Goal: Use online tool/utility: Utilize a website feature to perform a specific function

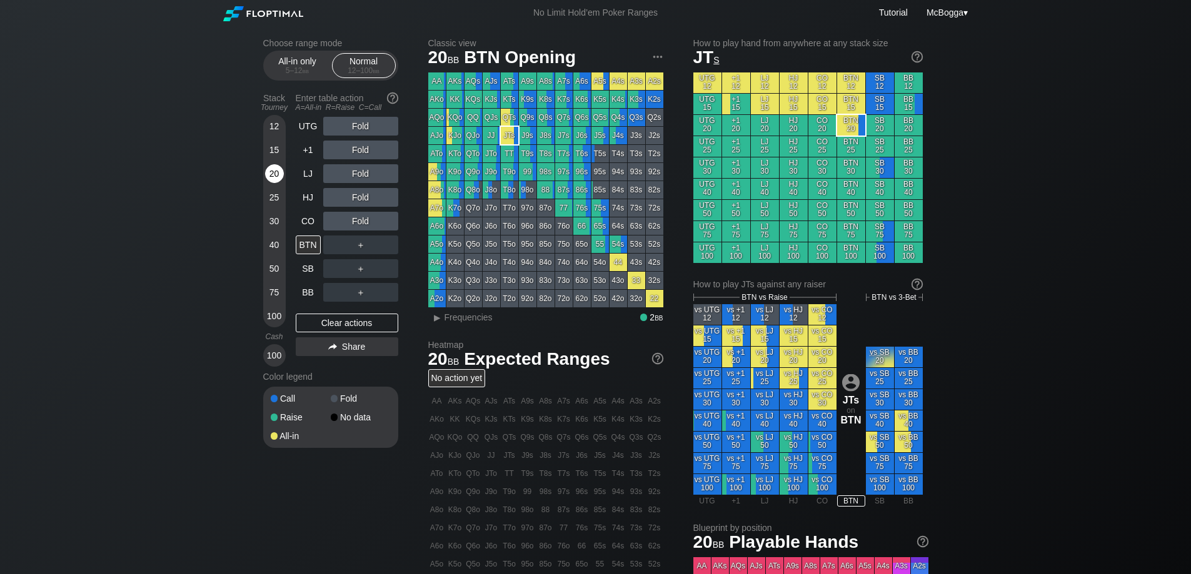
click at [274, 178] on div "20" at bounding box center [274, 173] width 19 height 19
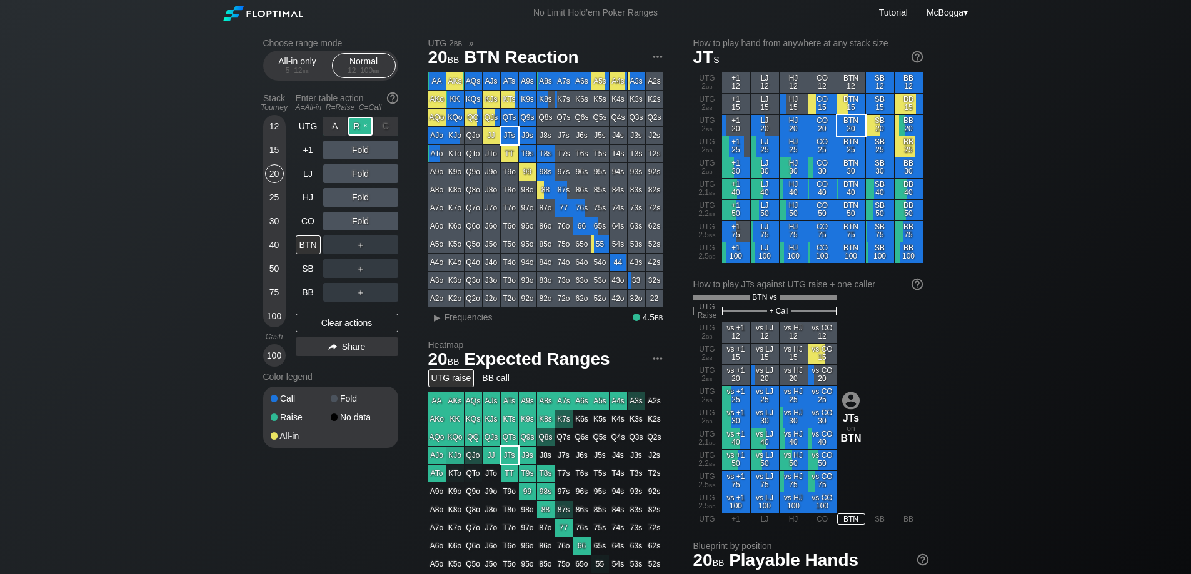
click at [356, 127] on div "R ✕" at bounding box center [360, 126] width 24 height 19
click at [360, 201] on div "R ✕" at bounding box center [360, 197] width 24 height 19
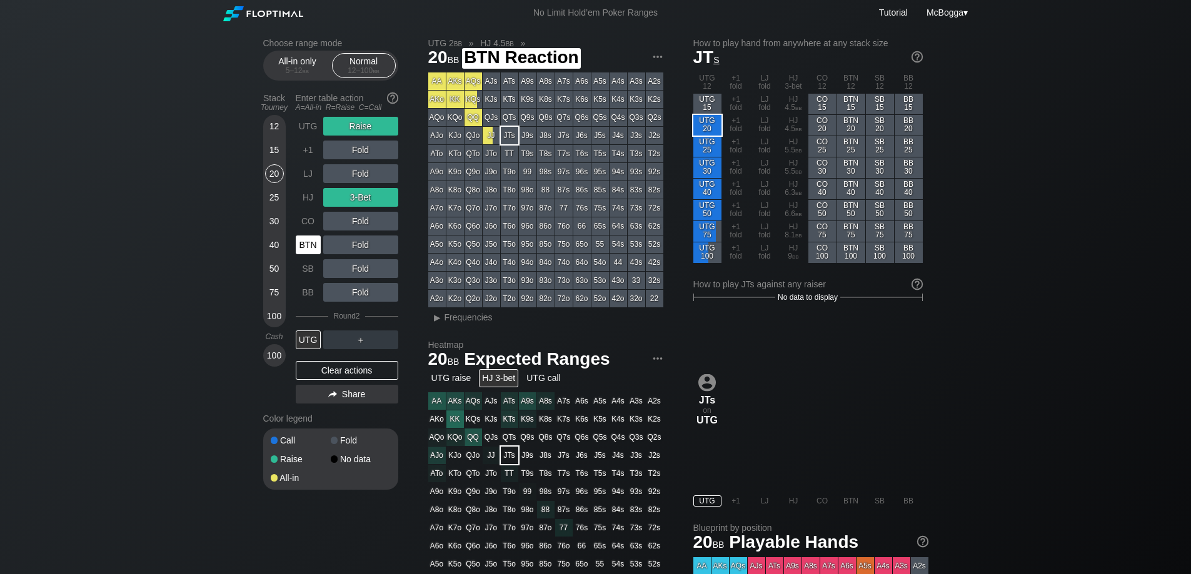
click at [312, 248] on div "BTN" at bounding box center [308, 245] width 25 height 19
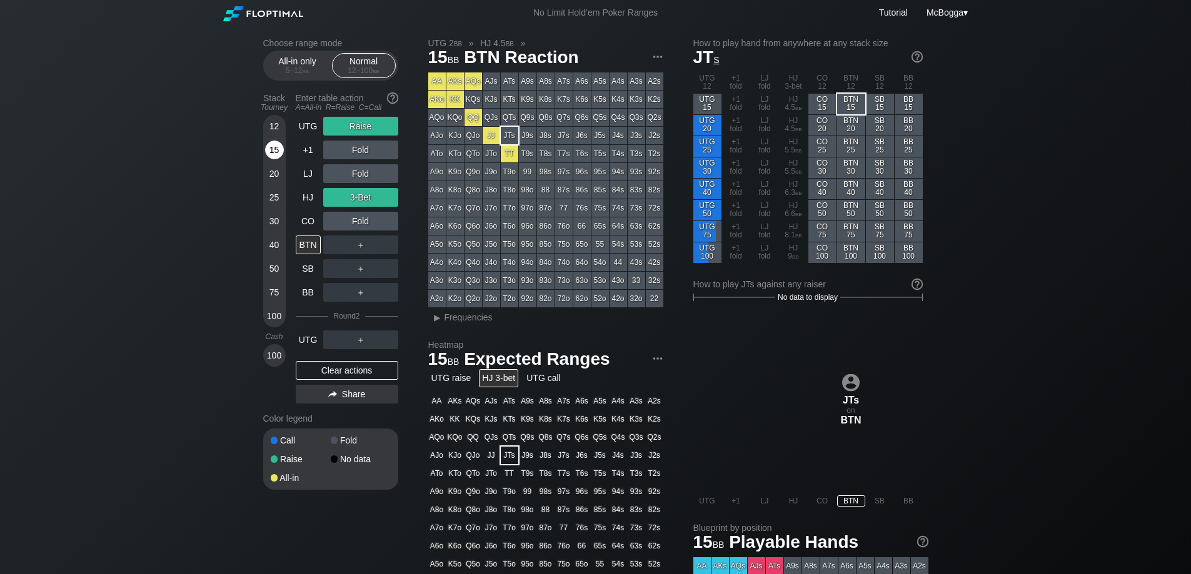
click at [272, 146] on div "15" at bounding box center [274, 150] width 19 height 19
click at [363, 363] on div "Clear actions" at bounding box center [347, 370] width 103 height 19
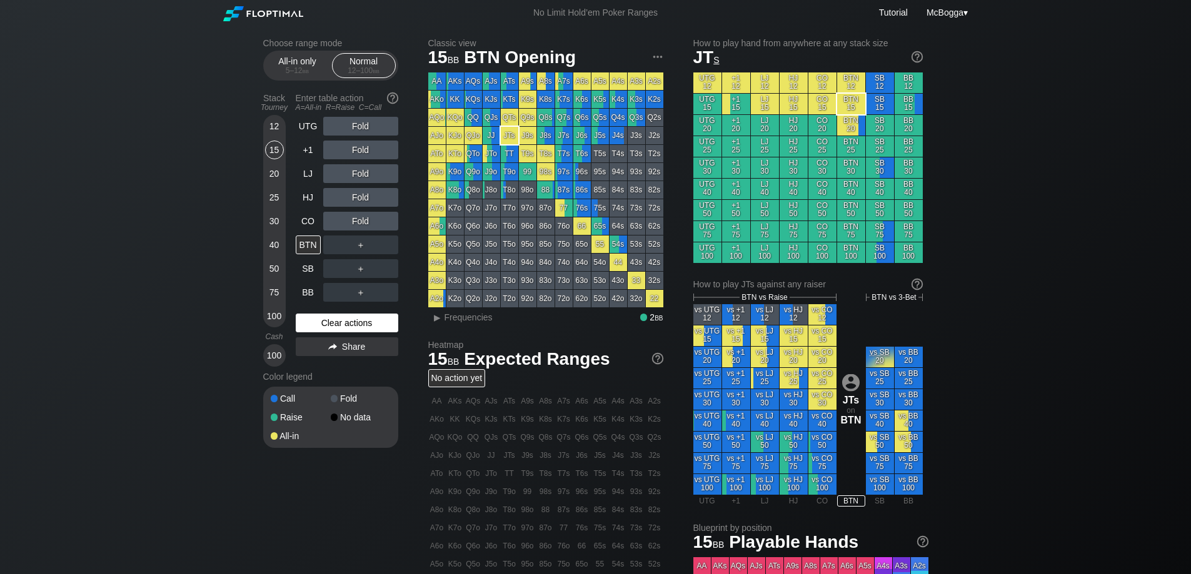
click at [336, 319] on div "Clear actions" at bounding box center [347, 323] width 103 height 19
click at [307, 232] on div "CO" at bounding box center [310, 221] width 28 height 24
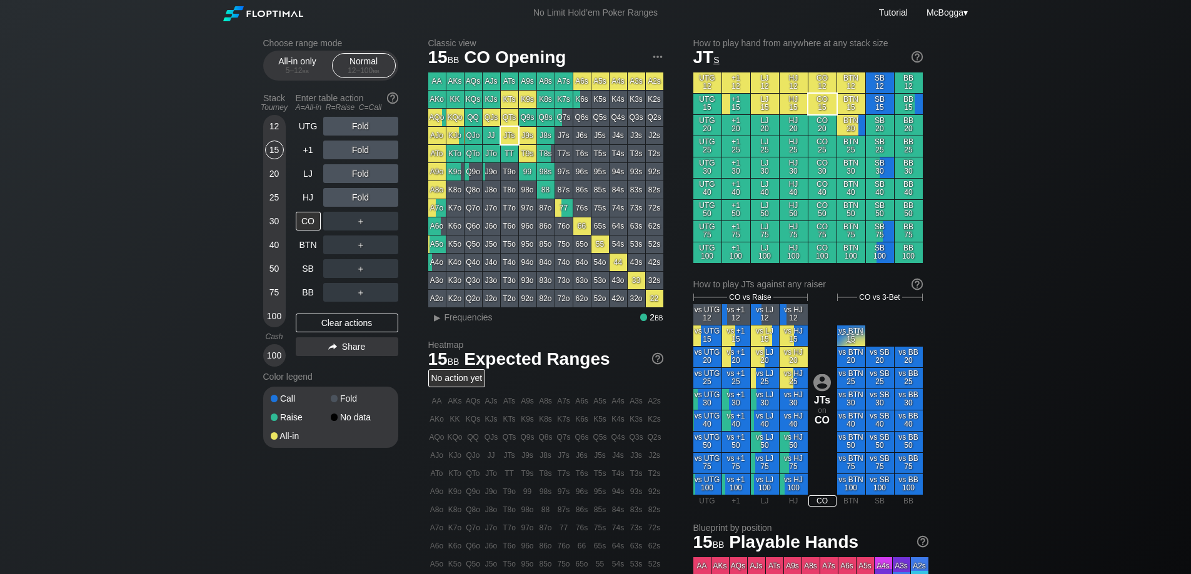
click at [359, 123] on div "Fold" at bounding box center [360, 126] width 75 height 19
click at [359, 123] on div "R ✕" at bounding box center [360, 126] width 24 height 19
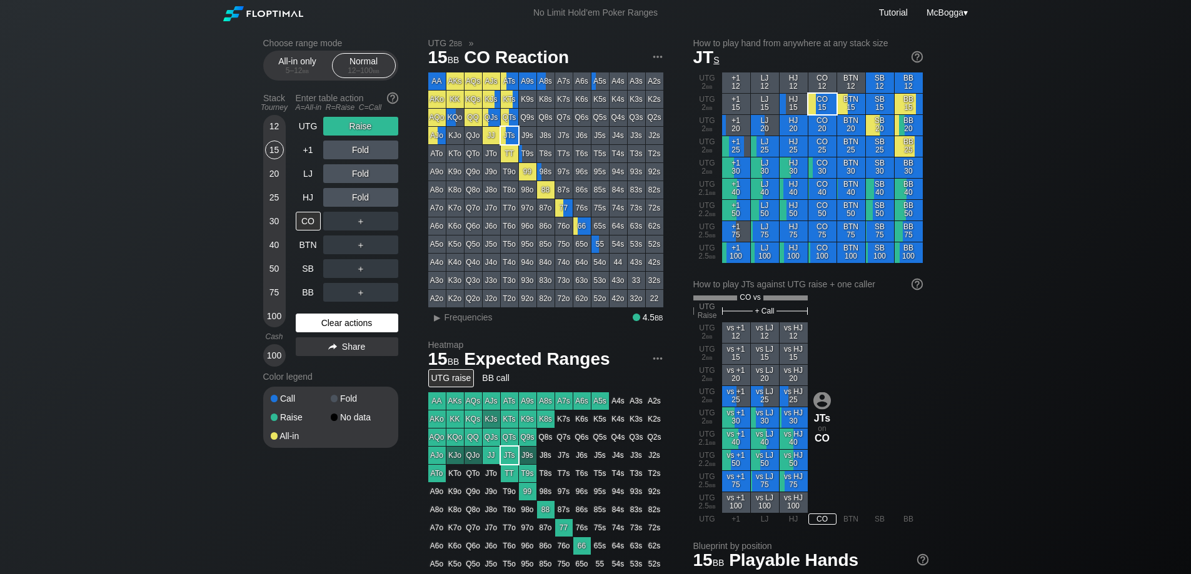
click at [351, 317] on div "Clear actions" at bounding box center [347, 323] width 103 height 19
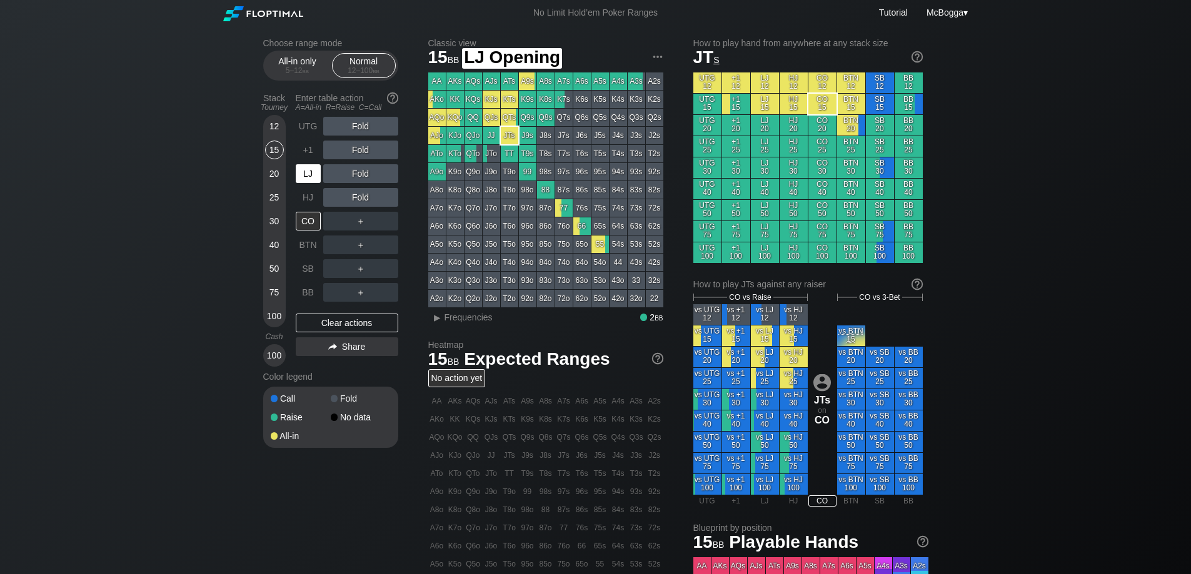
click at [321, 174] on div "LJ" at bounding box center [310, 174] width 28 height 24
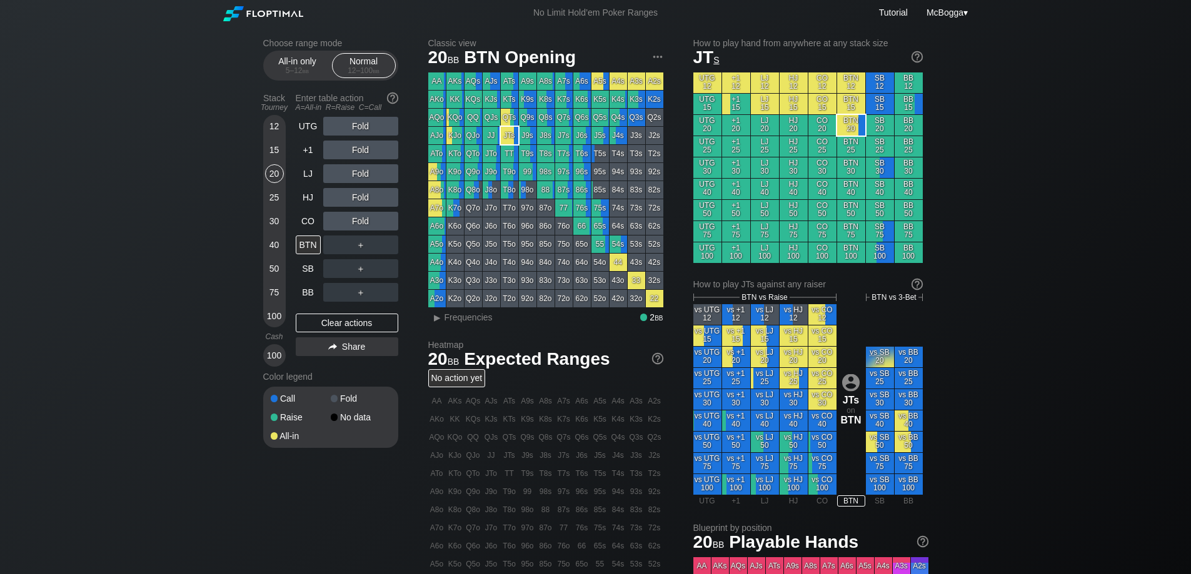
click at [278, 130] on div "12" at bounding box center [274, 126] width 19 height 19
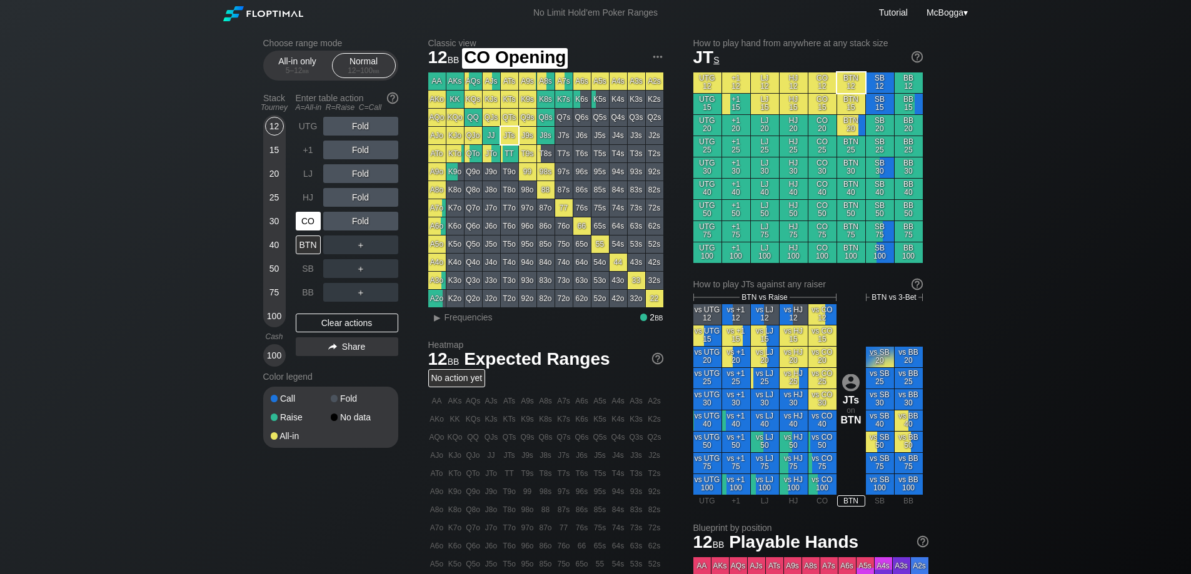
click at [299, 215] on div "CO" at bounding box center [308, 221] width 25 height 19
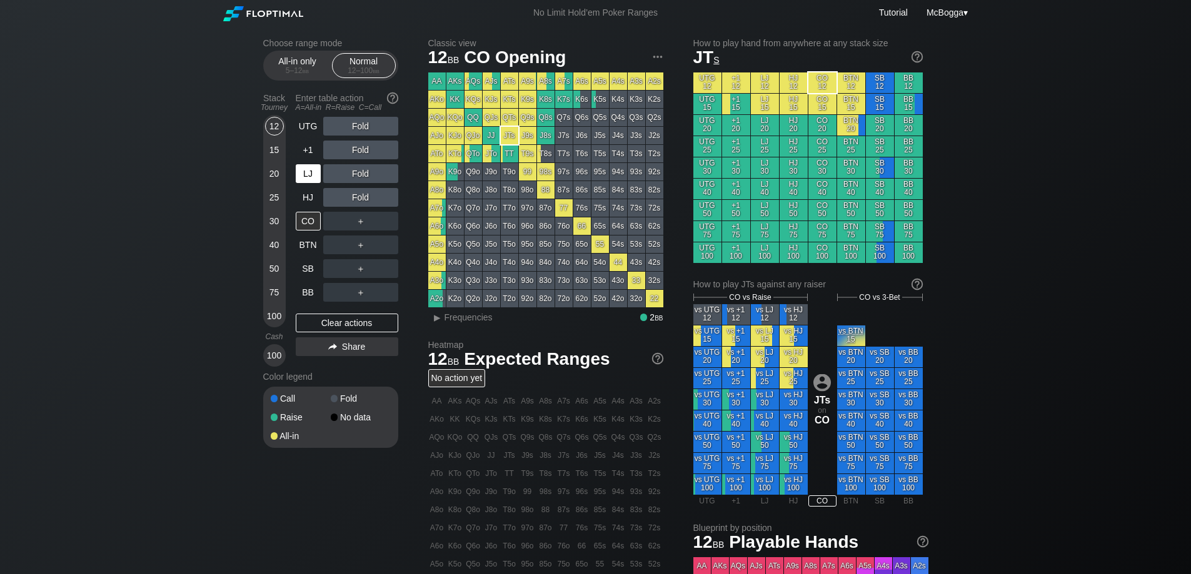
click at [306, 169] on div "LJ" at bounding box center [308, 173] width 25 height 19
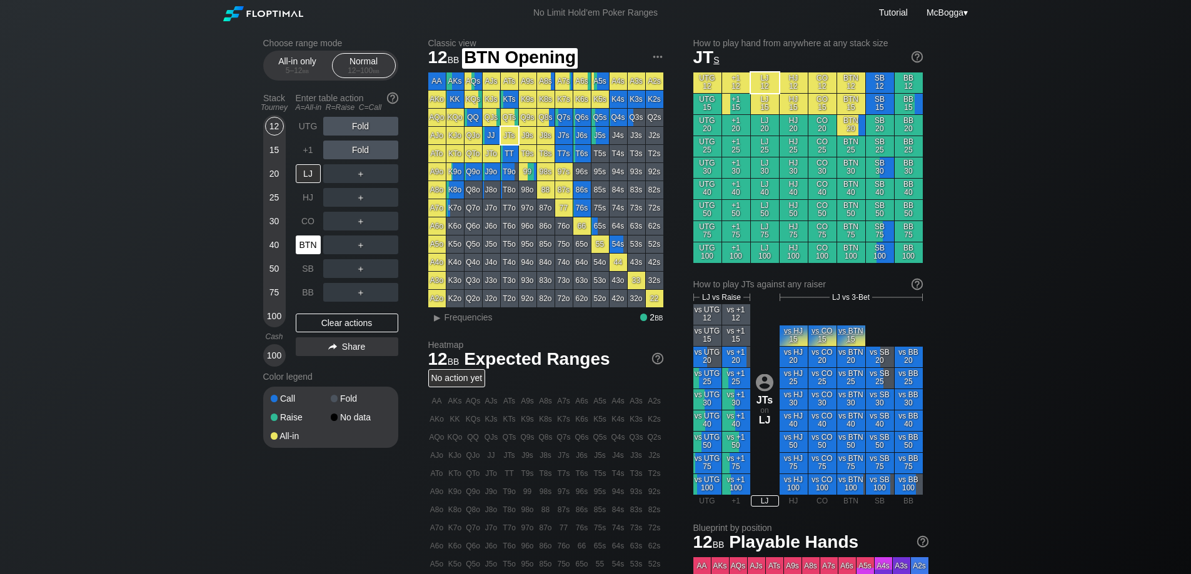
click at [304, 241] on div "BTN" at bounding box center [308, 245] width 25 height 19
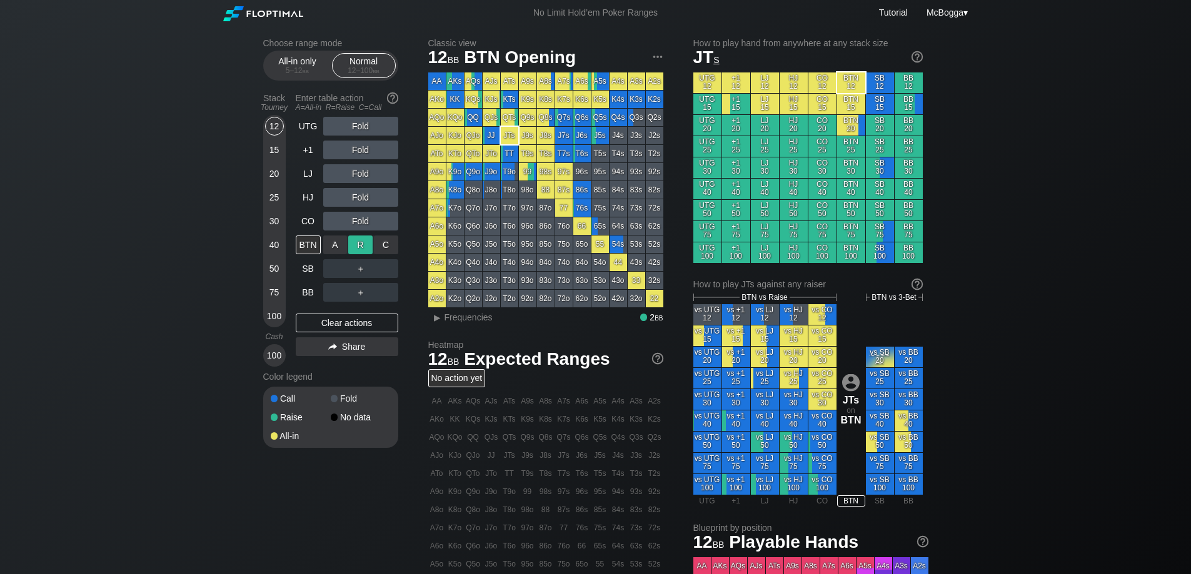
click at [354, 246] on div "R ✕" at bounding box center [360, 245] width 24 height 19
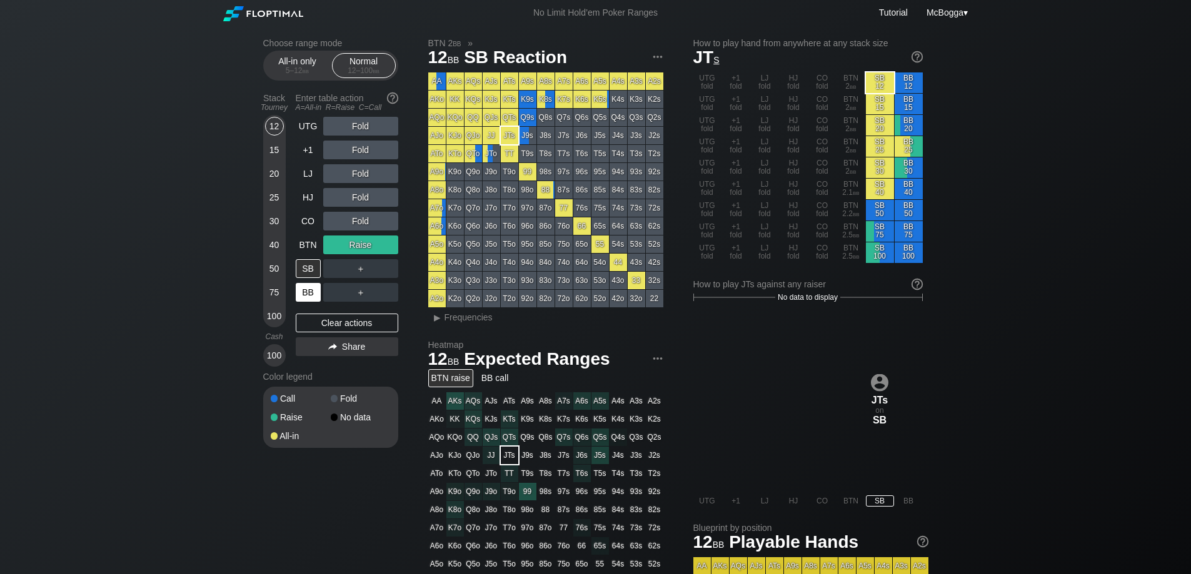
click at [301, 293] on div "BB" at bounding box center [308, 292] width 25 height 19
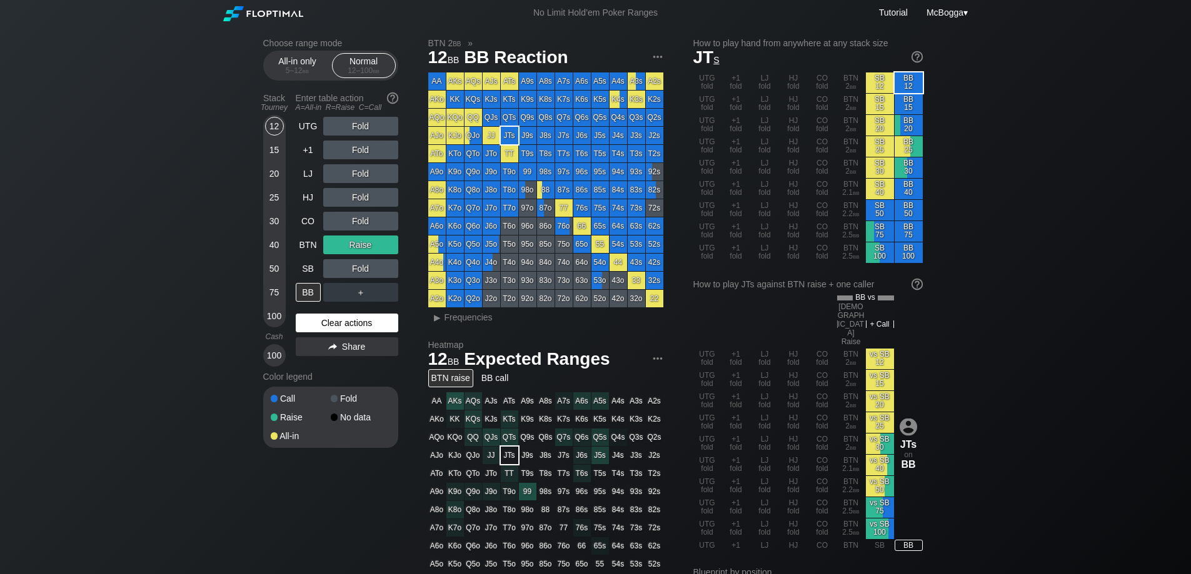
click at [359, 318] on div "Clear actions" at bounding box center [347, 323] width 103 height 19
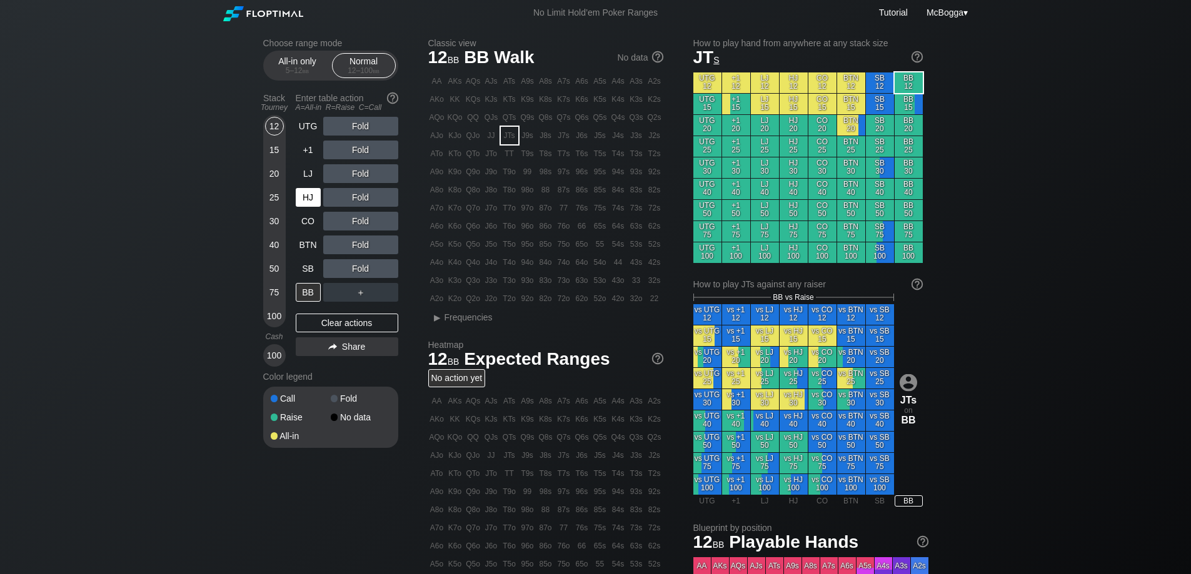
click at [307, 203] on div "HJ" at bounding box center [308, 197] width 25 height 19
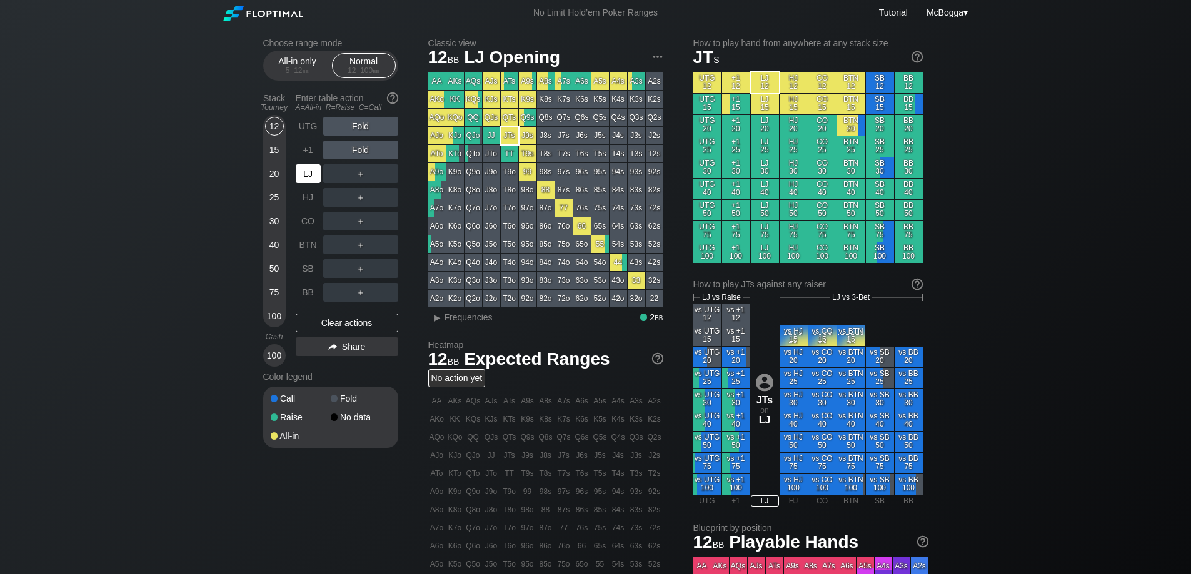
click at [309, 176] on div "LJ" at bounding box center [308, 173] width 25 height 19
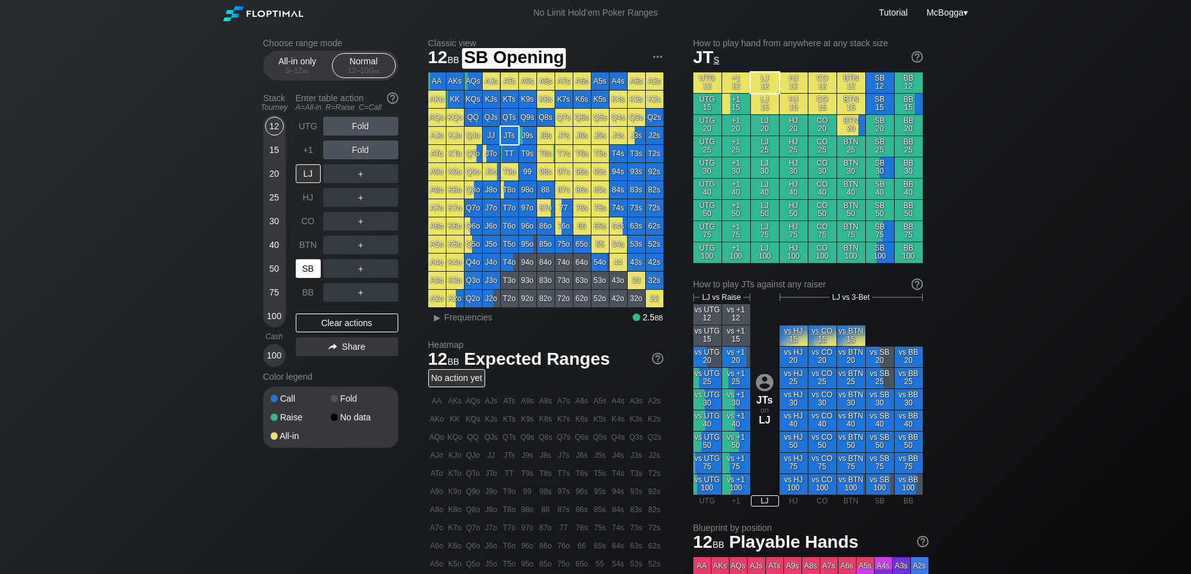
click at [307, 270] on div "SB" at bounding box center [308, 268] width 25 height 19
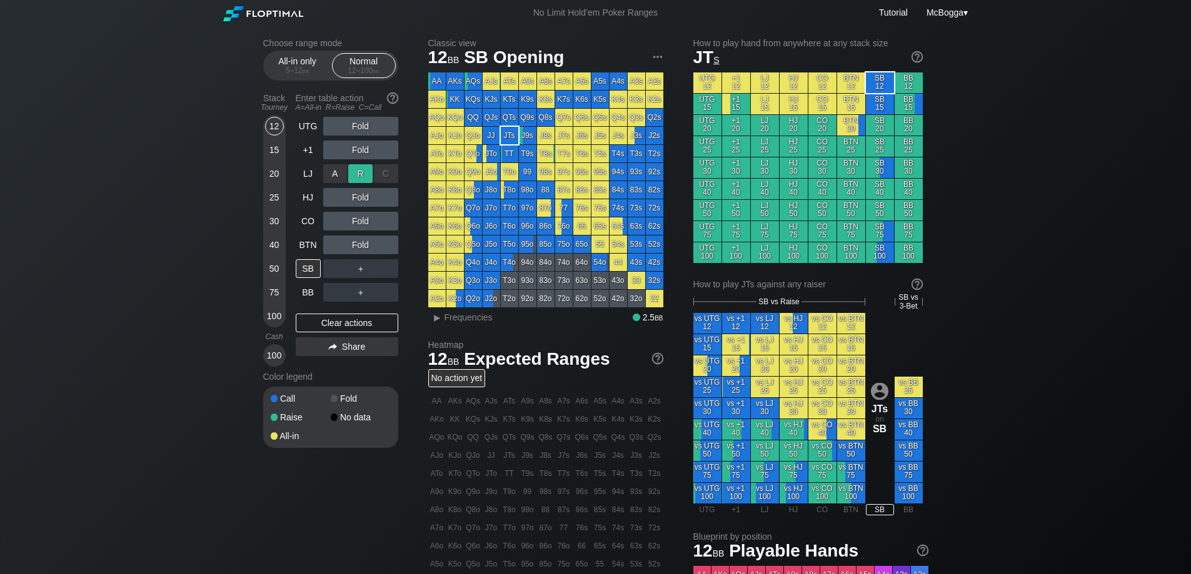
click at [361, 178] on div "R ✕" at bounding box center [360, 173] width 24 height 19
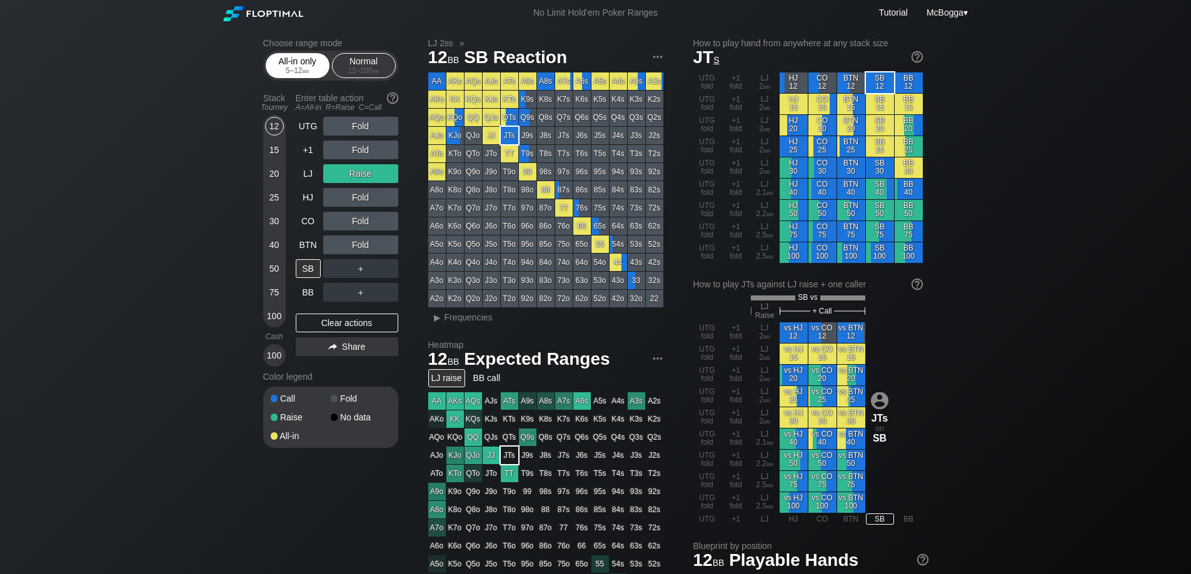
click at [301, 68] on div "5 – 12 bb" at bounding box center [297, 70] width 53 height 9
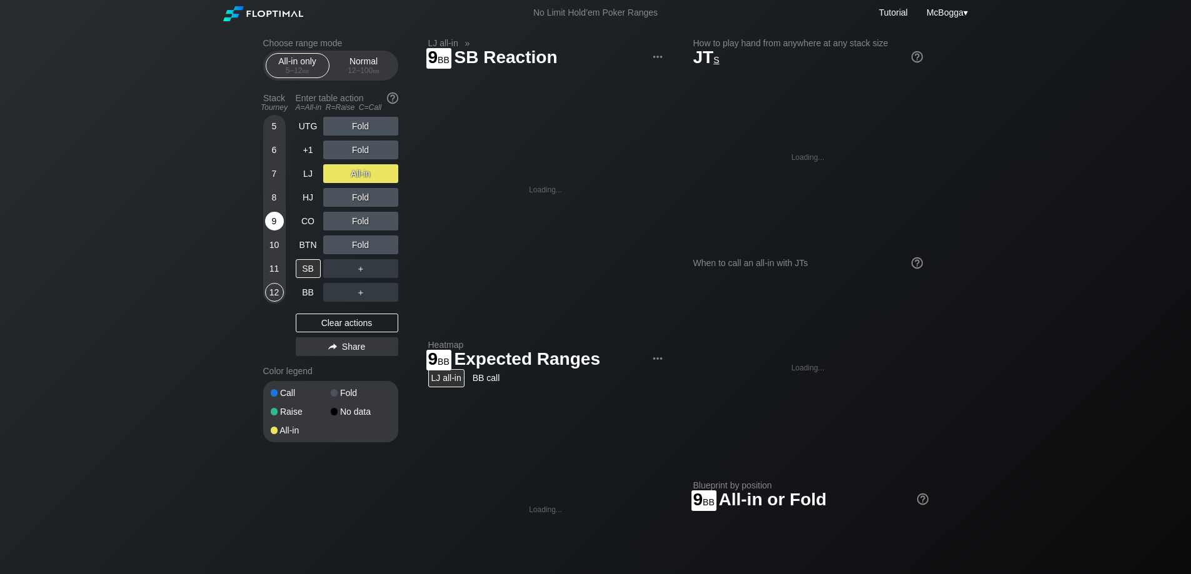
click at [268, 229] on div "9" at bounding box center [274, 224] width 19 height 24
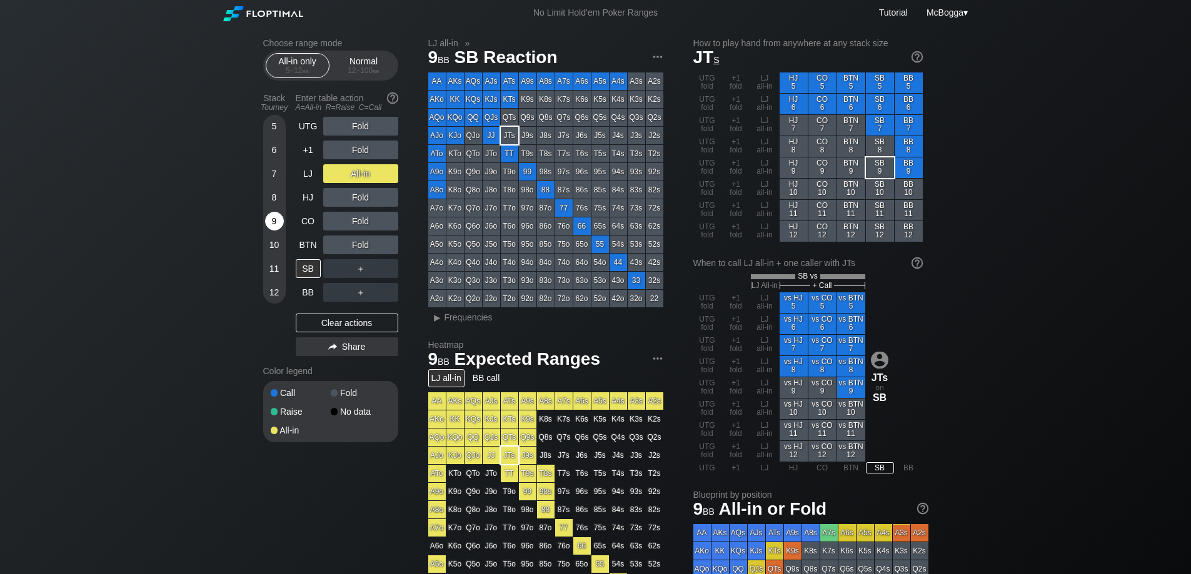
click at [273, 221] on div "9" at bounding box center [274, 221] width 19 height 19
click at [371, 62] on div "Normal 12 – 100 bb" at bounding box center [364, 66] width 58 height 24
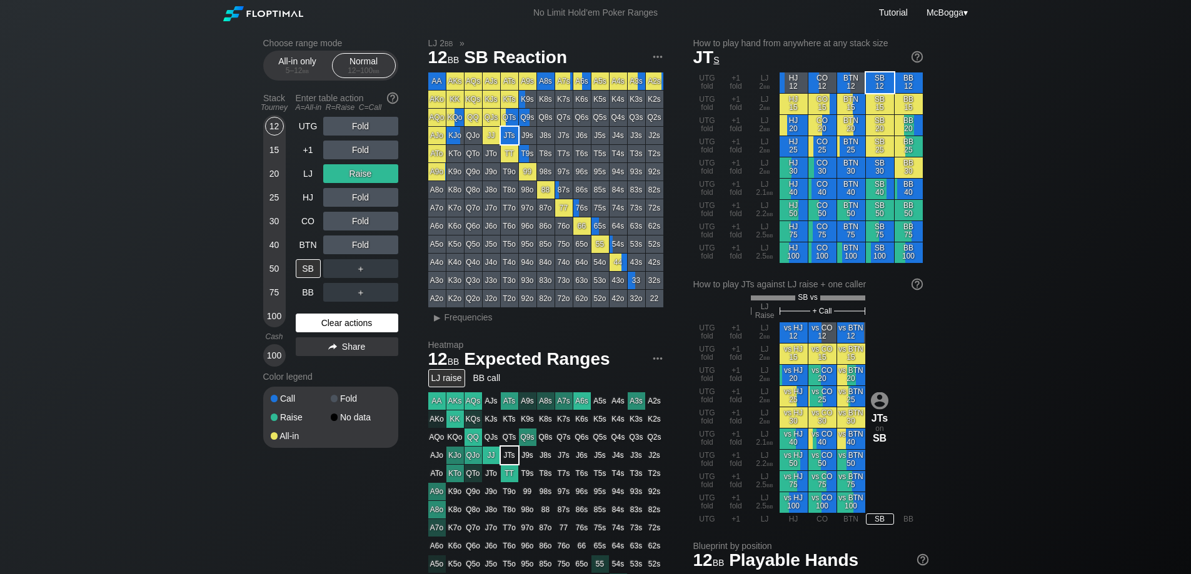
click at [340, 323] on div "Clear actions" at bounding box center [347, 323] width 103 height 19
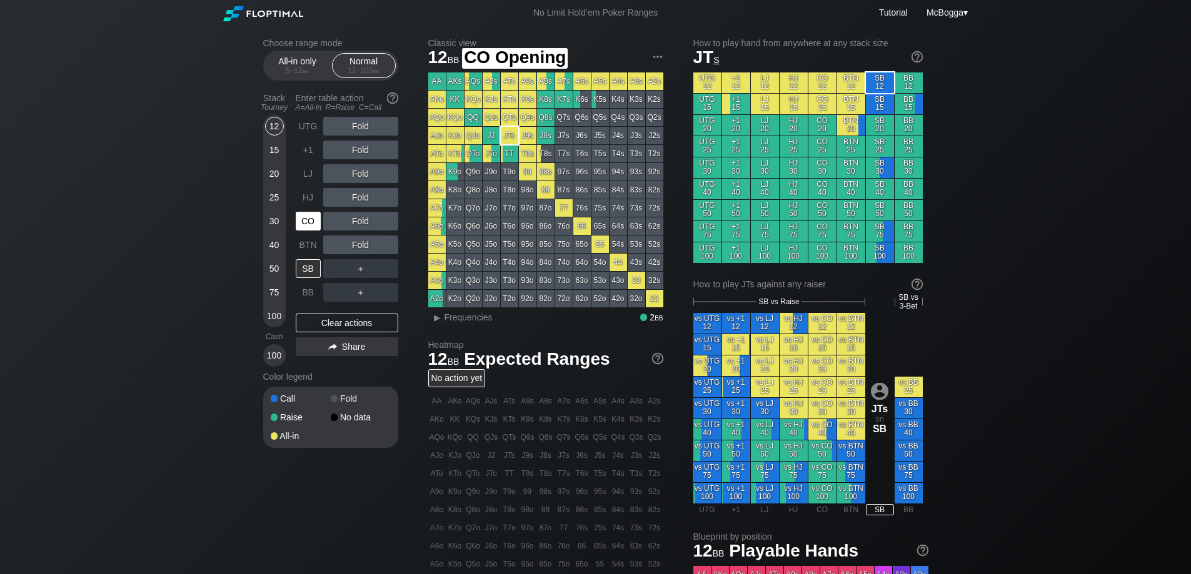
click at [311, 218] on div "CO" at bounding box center [308, 221] width 25 height 19
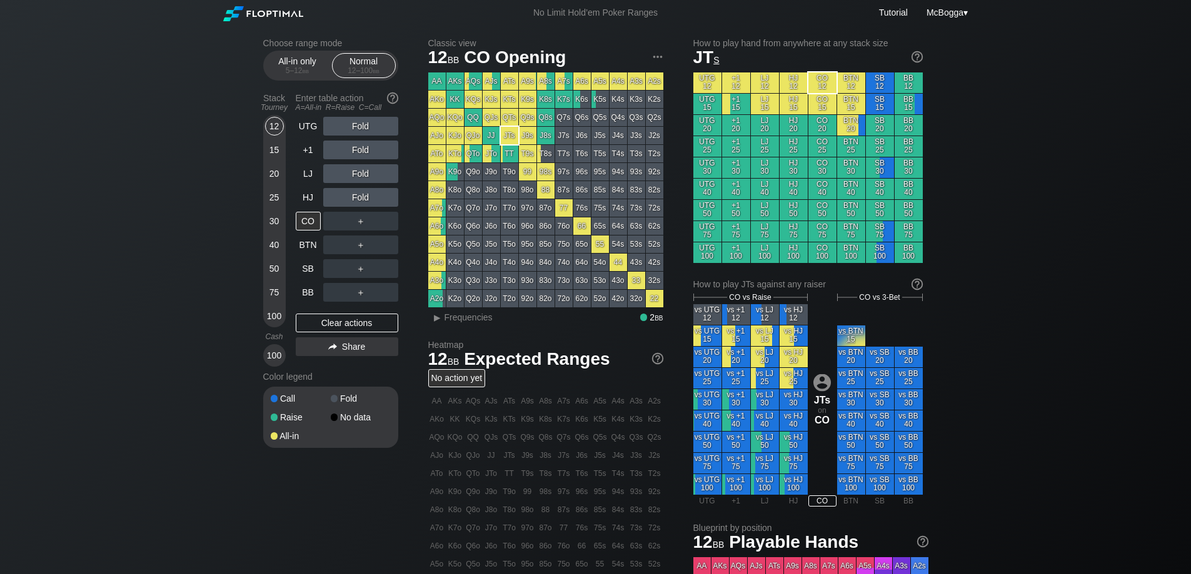
click at [275, 171] on div "20" at bounding box center [274, 173] width 19 height 19
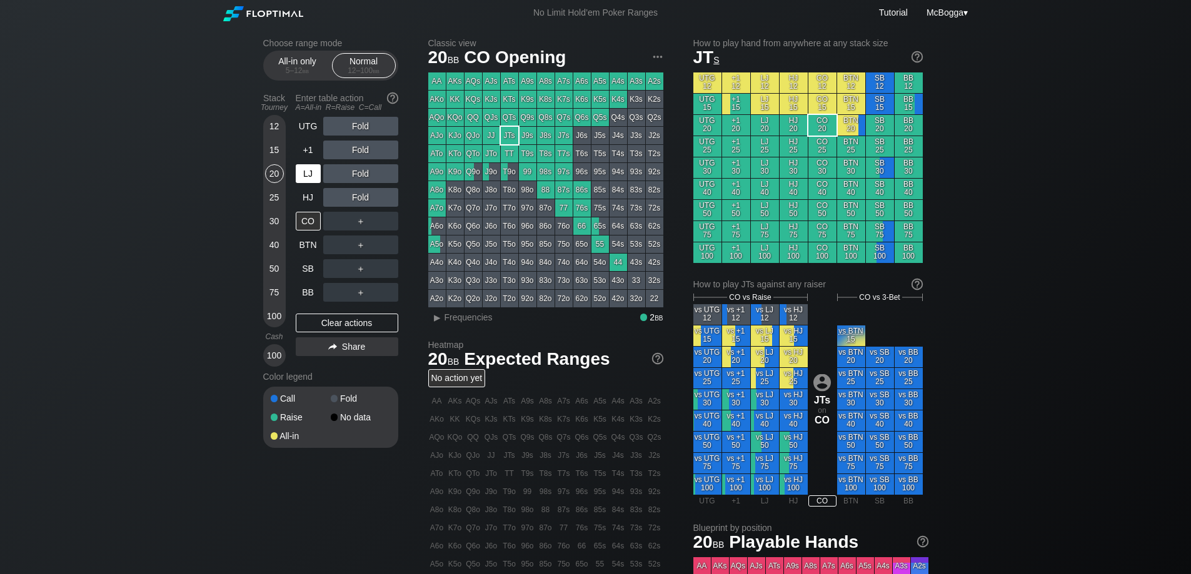
click at [307, 166] on div "LJ" at bounding box center [308, 173] width 25 height 19
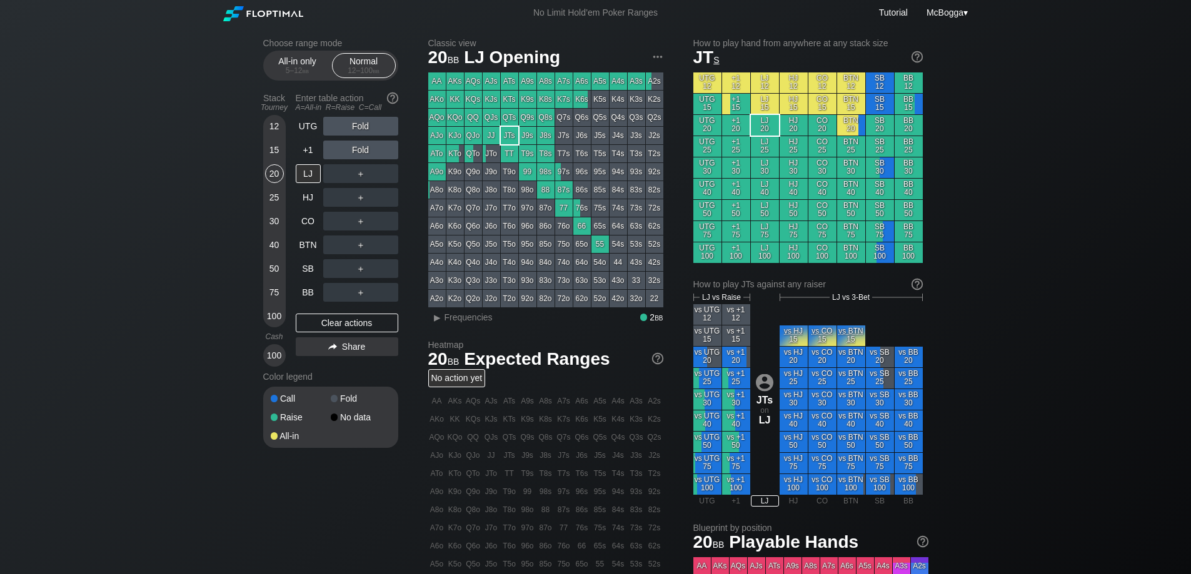
click at [358, 170] on div "＋" at bounding box center [360, 173] width 75 height 19
click at [370, 174] on div "R ✕" at bounding box center [360, 173] width 24 height 19
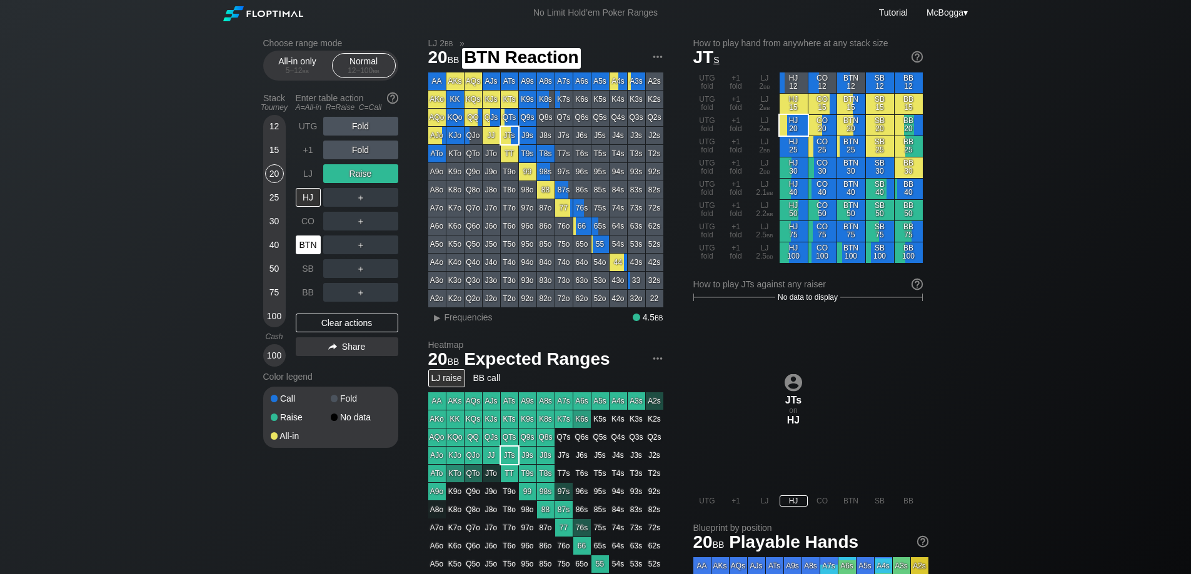
click at [319, 246] on div "BTN" at bounding box center [308, 245] width 25 height 19
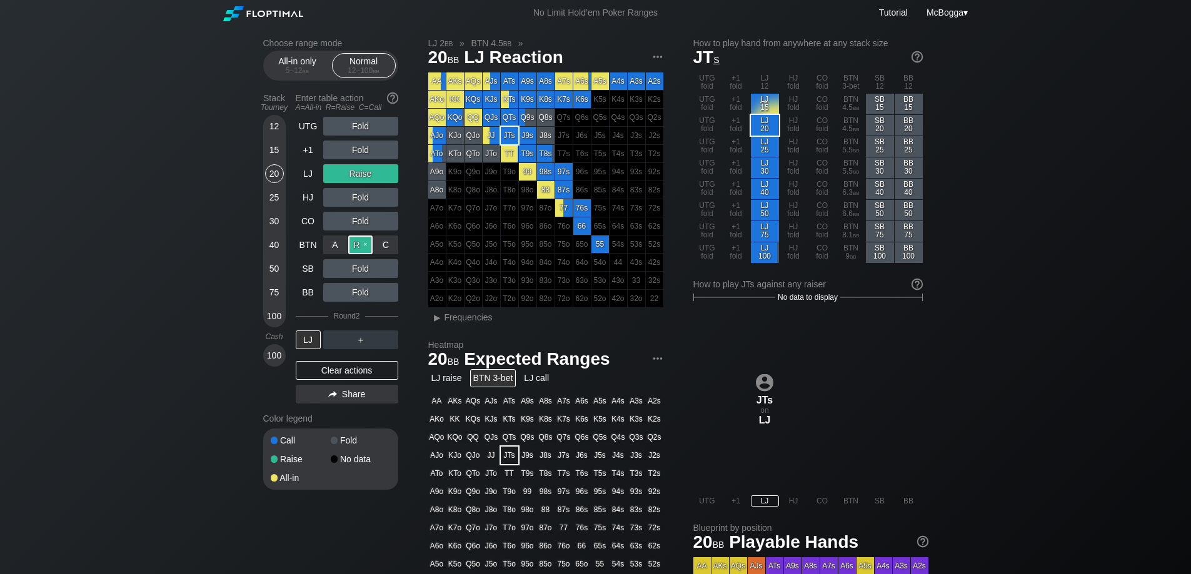
click at [369, 244] on div "R ✕" at bounding box center [360, 245] width 24 height 19
click at [319, 128] on div "UTG" at bounding box center [308, 126] width 25 height 19
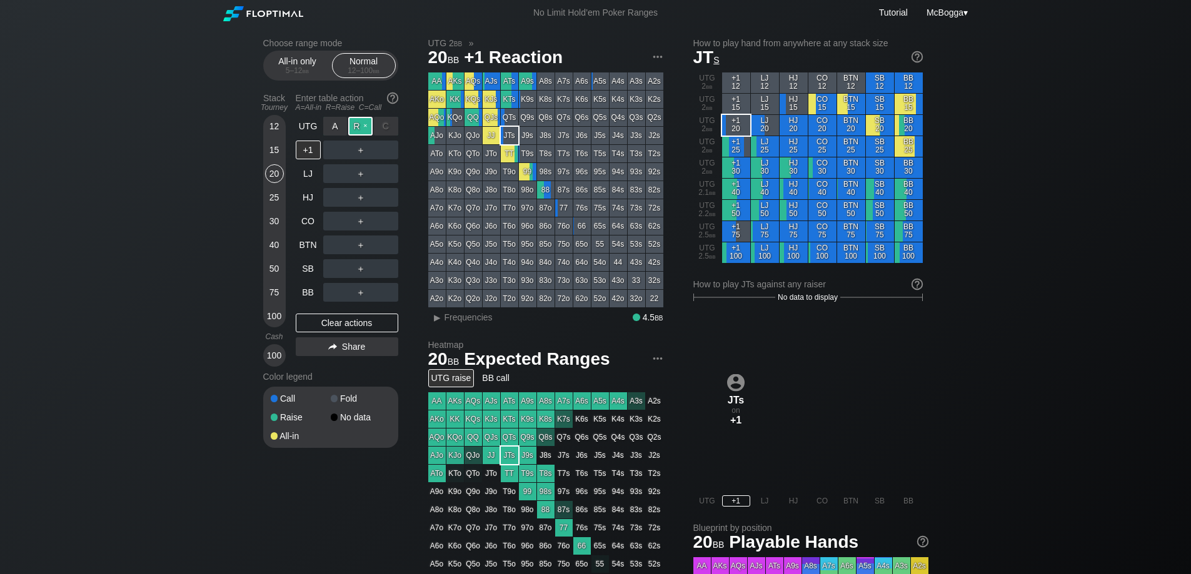
click at [356, 131] on div "R ✕" at bounding box center [360, 126] width 24 height 19
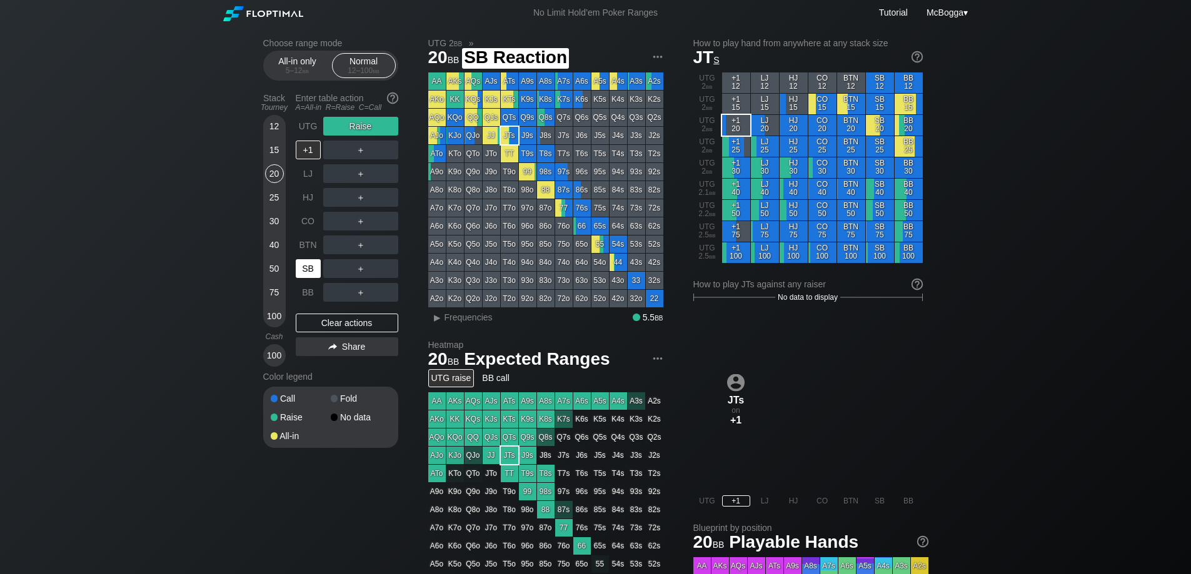
click at [311, 273] on div "SB" at bounding box center [308, 268] width 25 height 19
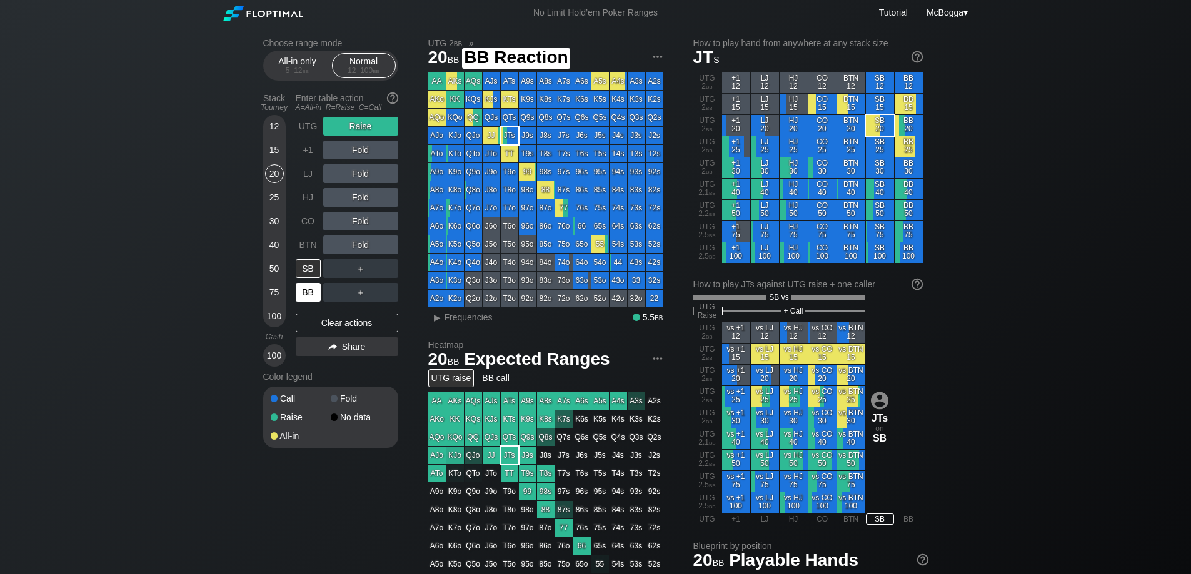
click at [309, 289] on div "BB" at bounding box center [308, 292] width 25 height 19
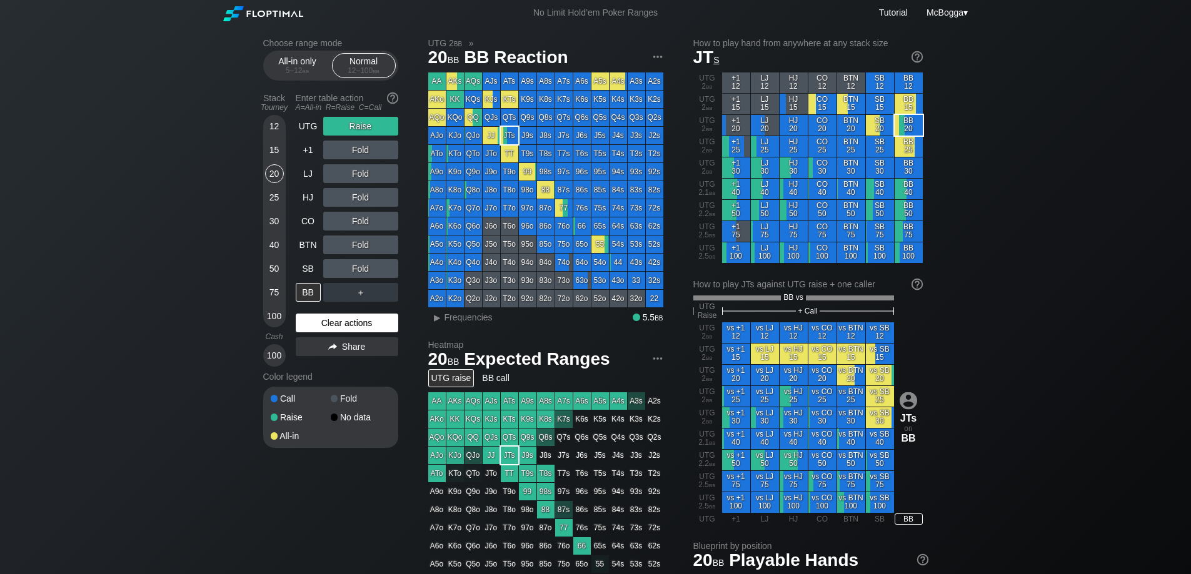
click at [360, 319] on div "Clear actions" at bounding box center [347, 323] width 103 height 19
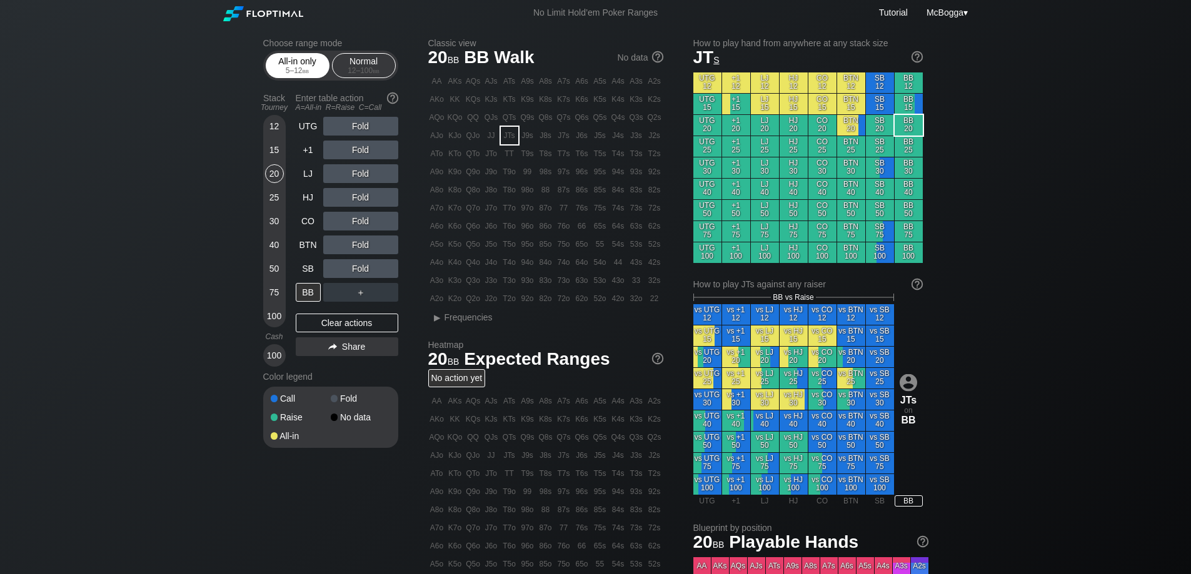
click at [306, 68] on span "bb" at bounding box center [306, 70] width 7 height 9
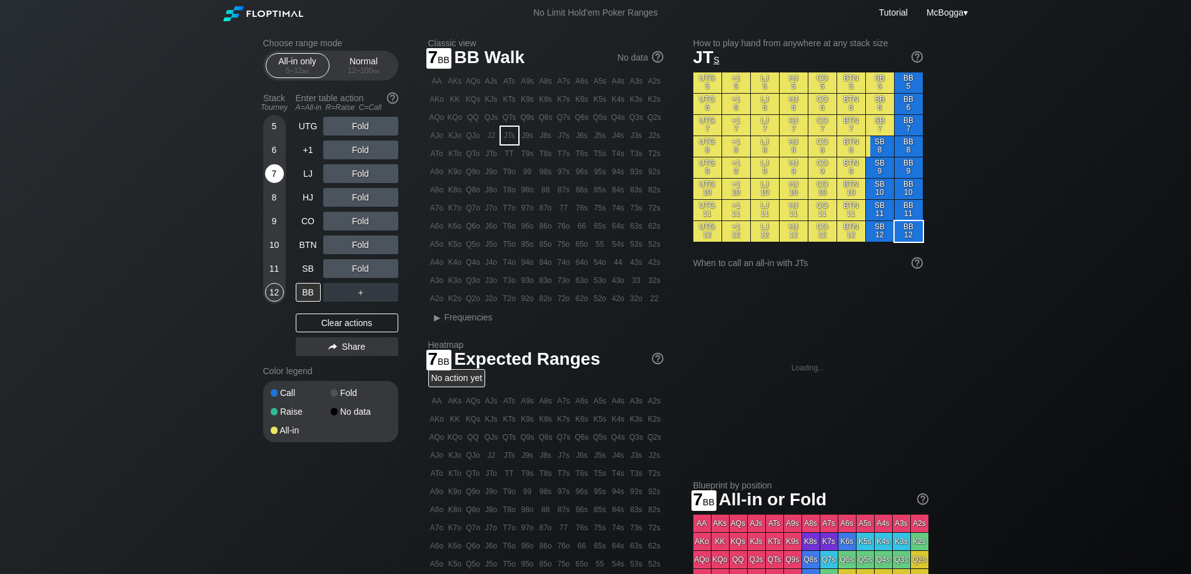
click at [273, 176] on div "7" at bounding box center [274, 173] width 19 height 19
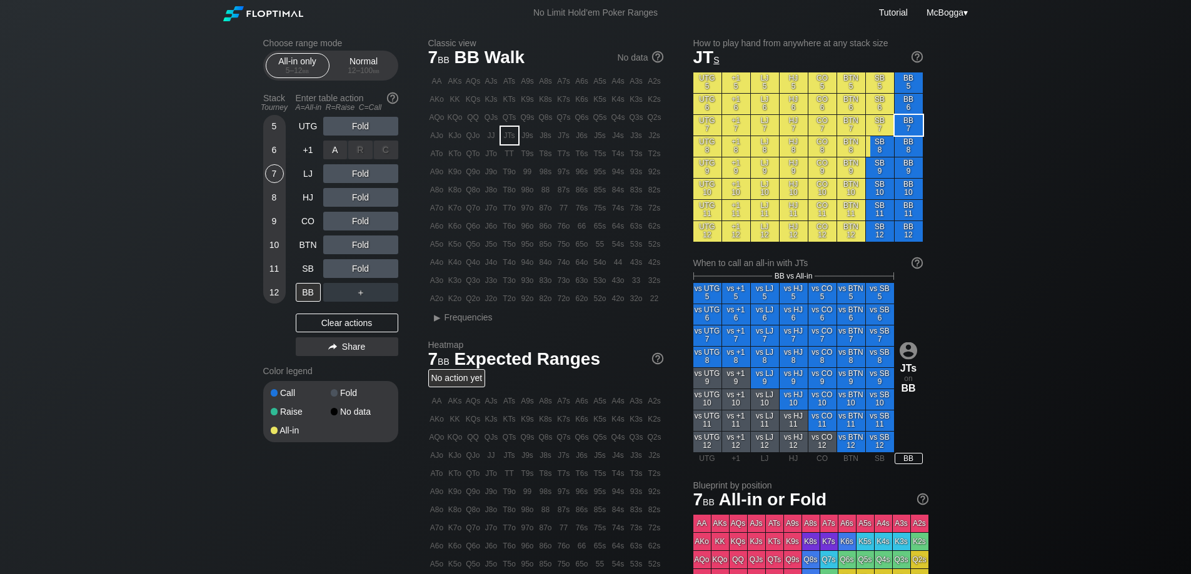
click at [367, 158] on div "R ✕" at bounding box center [360, 150] width 24 height 19
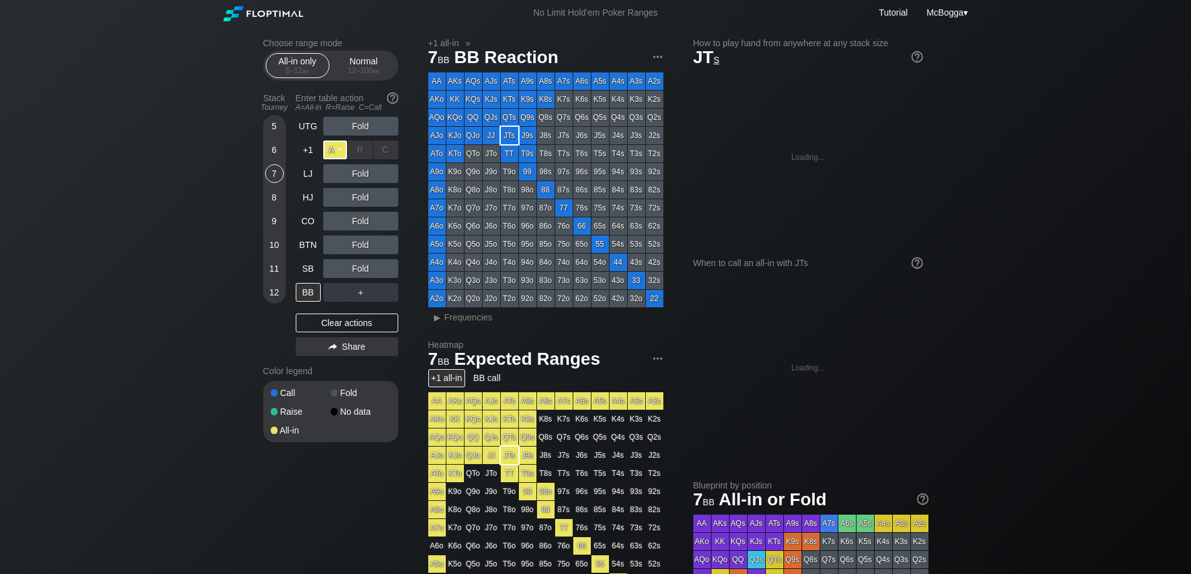
click at [332, 153] on div "A ✕" at bounding box center [335, 150] width 24 height 19
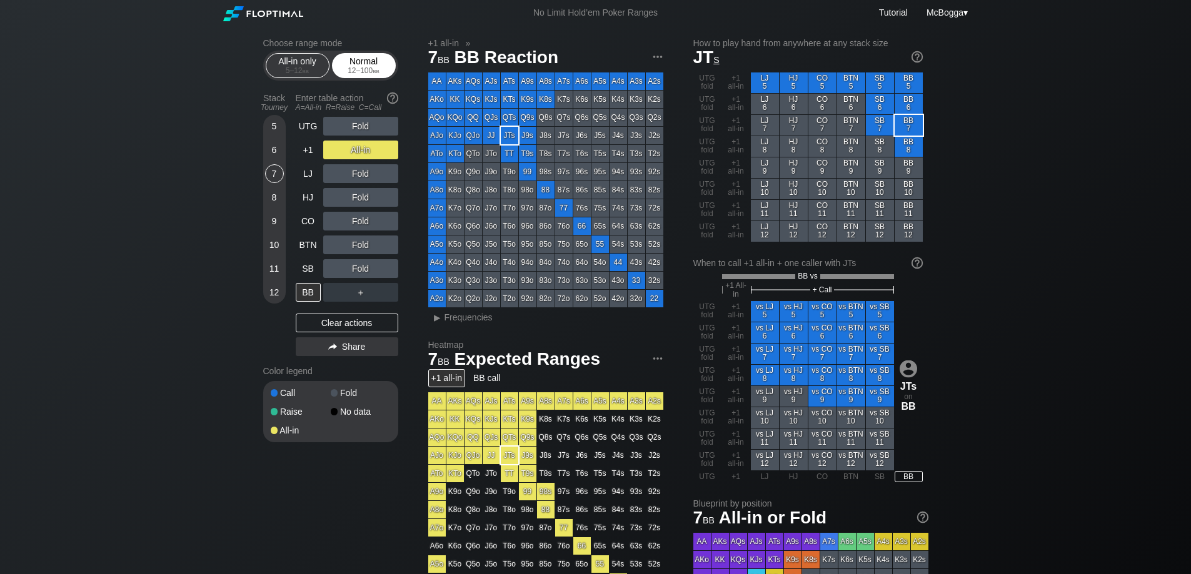
click at [358, 70] on div "12 – 100 bb" at bounding box center [364, 70] width 53 height 9
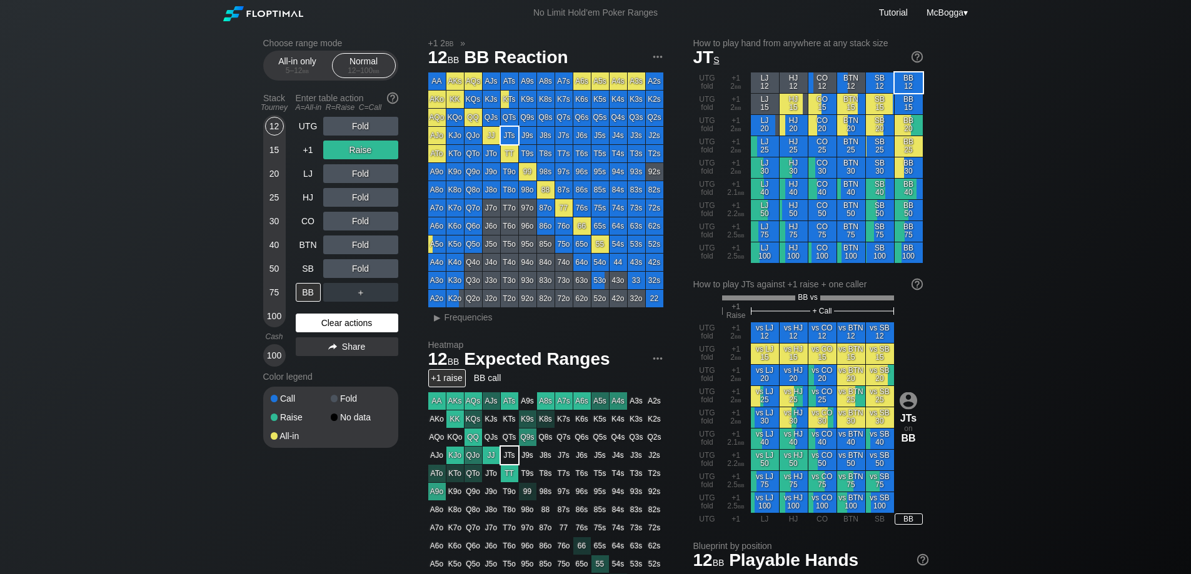
click at [356, 318] on div "Clear actions" at bounding box center [347, 323] width 103 height 19
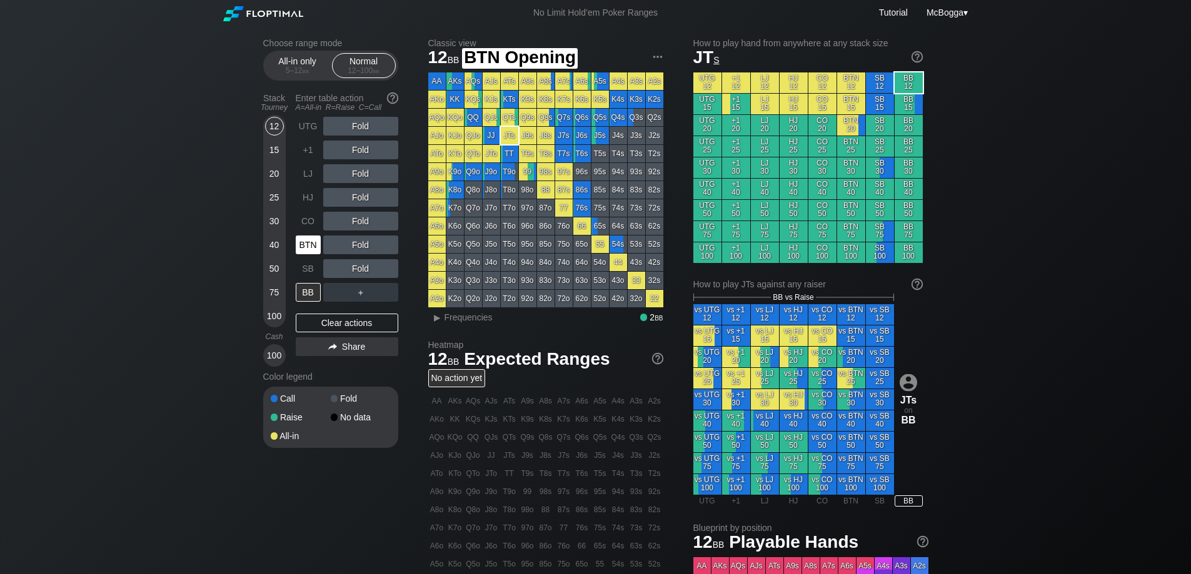
click at [306, 244] on div "BTN" at bounding box center [308, 245] width 25 height 19
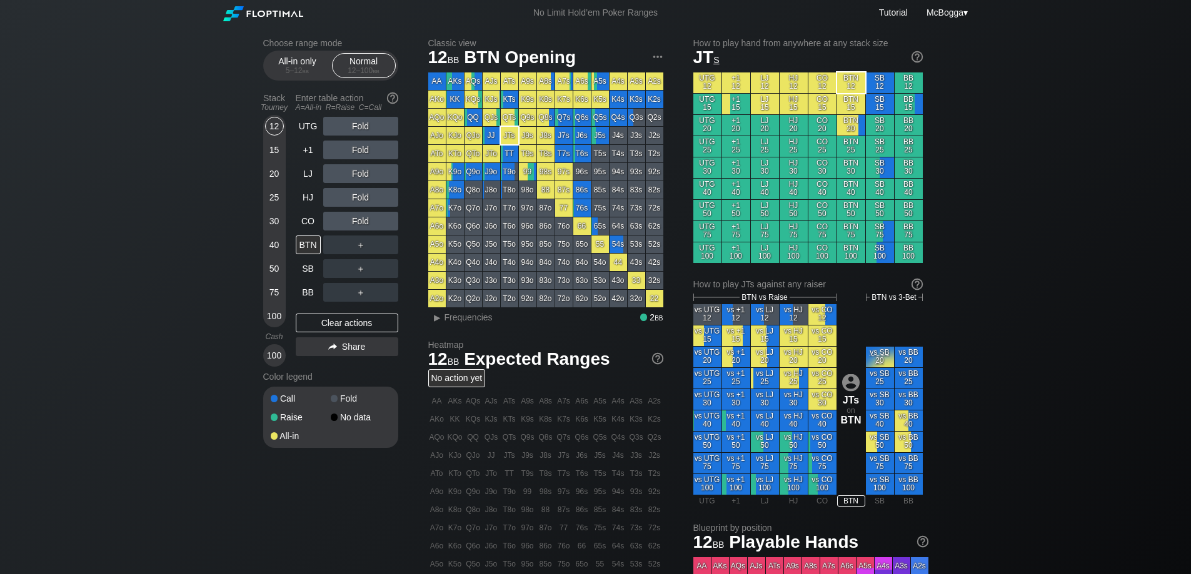
click at [363, 219] on div "Fold" at bounding box center [360, 221] width 75 height 19
click at [334, 223] on div "A ✕" at bounding box center [335, 221] width 24 height 19
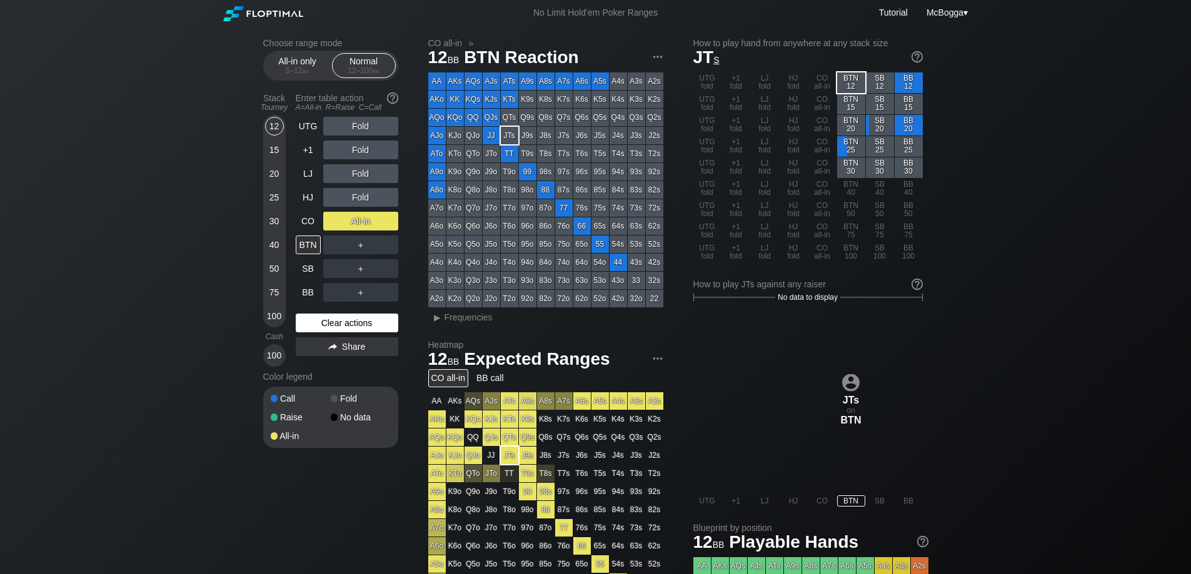
click at [348, 321] on div "Clear actions" at bounding box center [347, 323] width 103 height 19
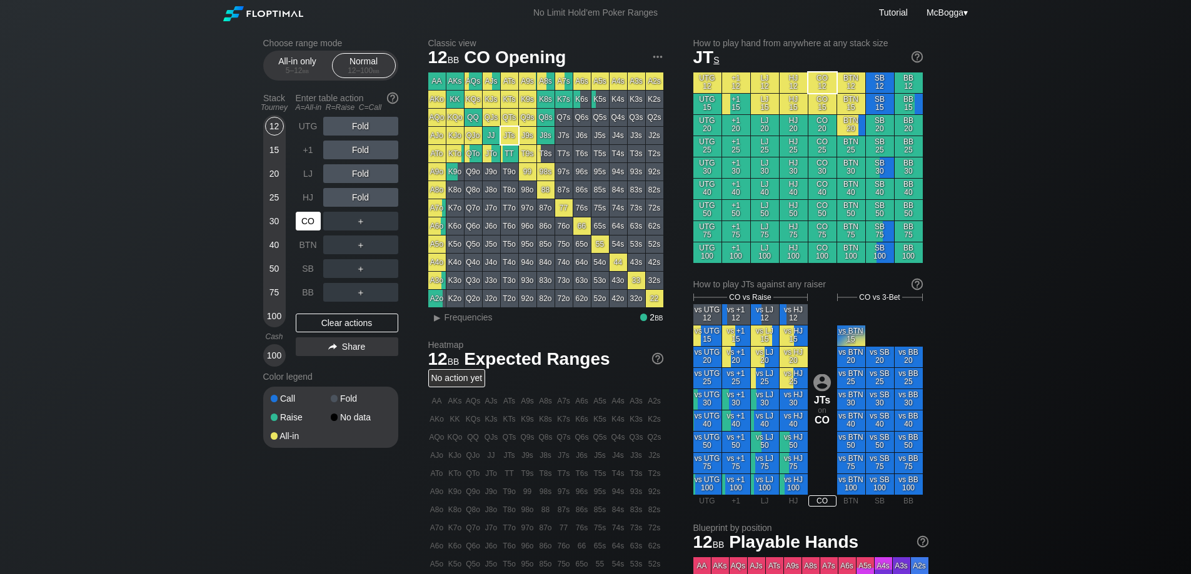
click at [311, 221] on div "CO" at bounding box center [308, 221] width 25 height 19
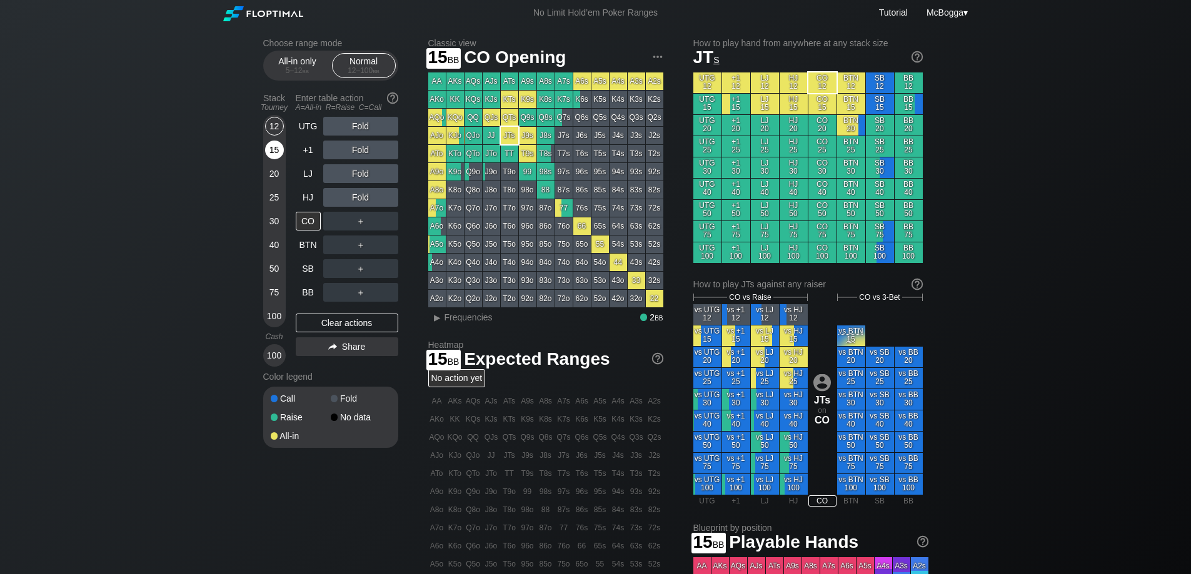
click at [273, 148] on div "15" at bounding box center [274, 150] width 19 height 19
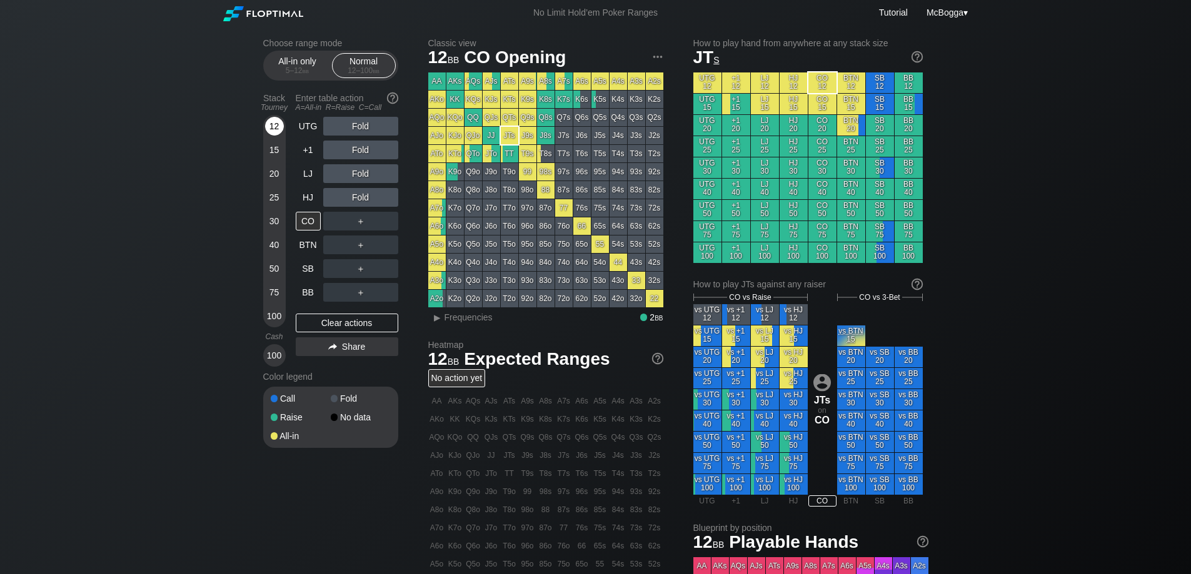
click at [265, 132] on div "12" at bounding box center [274, 129] width 19 height 24
click at [365, 173] on div "R ✕" at bounding box center [360, 173] width 24 height 19
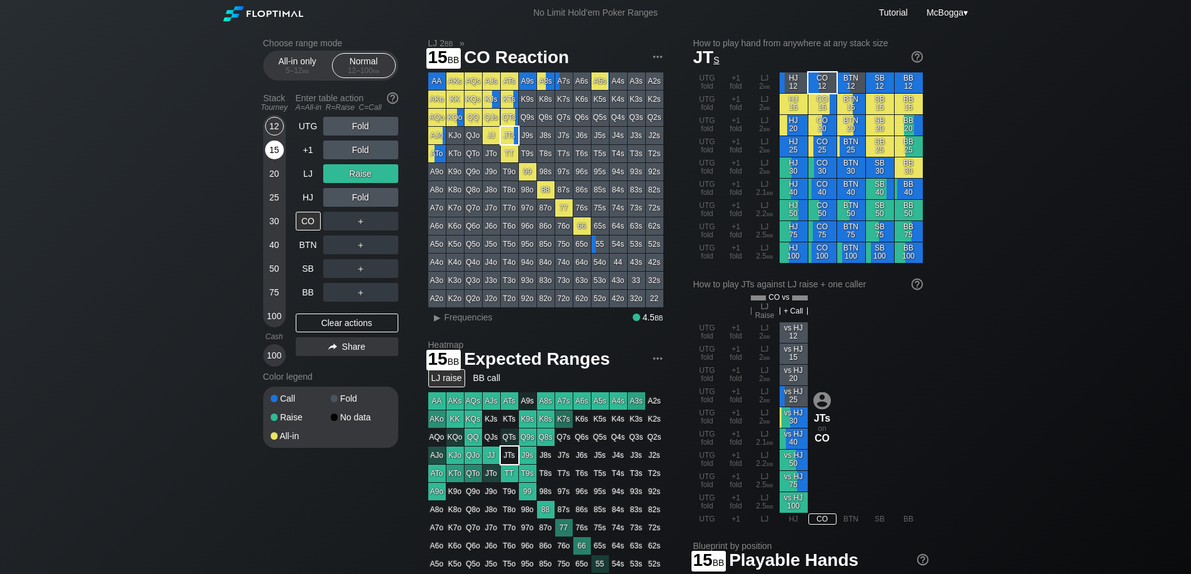
click at [276, 148] on div "15" at bounding box center [274, 150] width 19 height 19
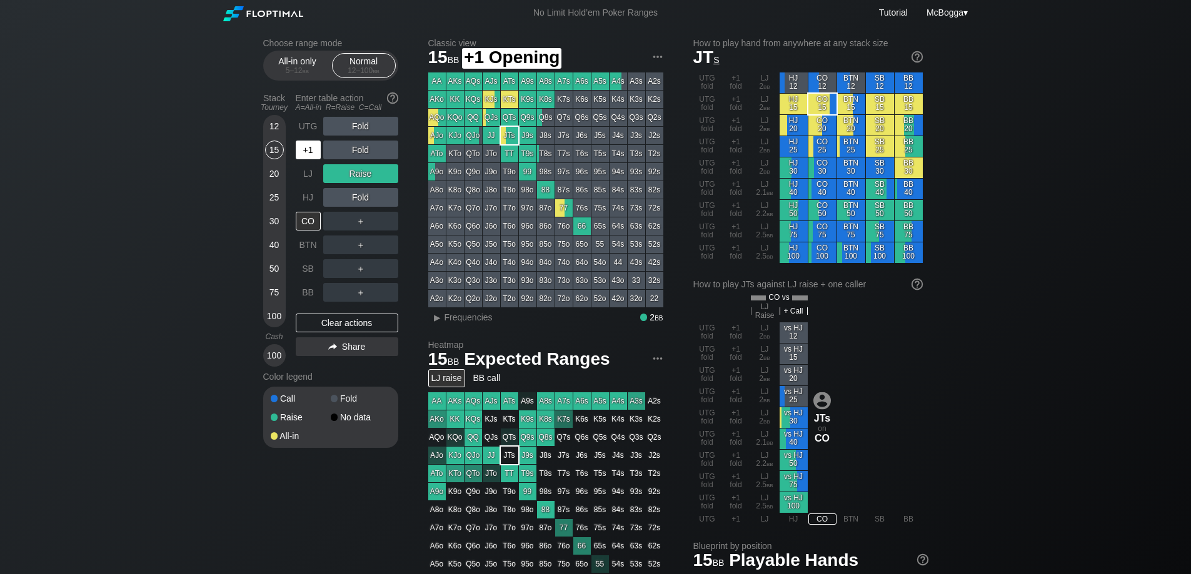
click at [300, 146] on div "+1" at bounding box center [308, 150] width 25 height 19
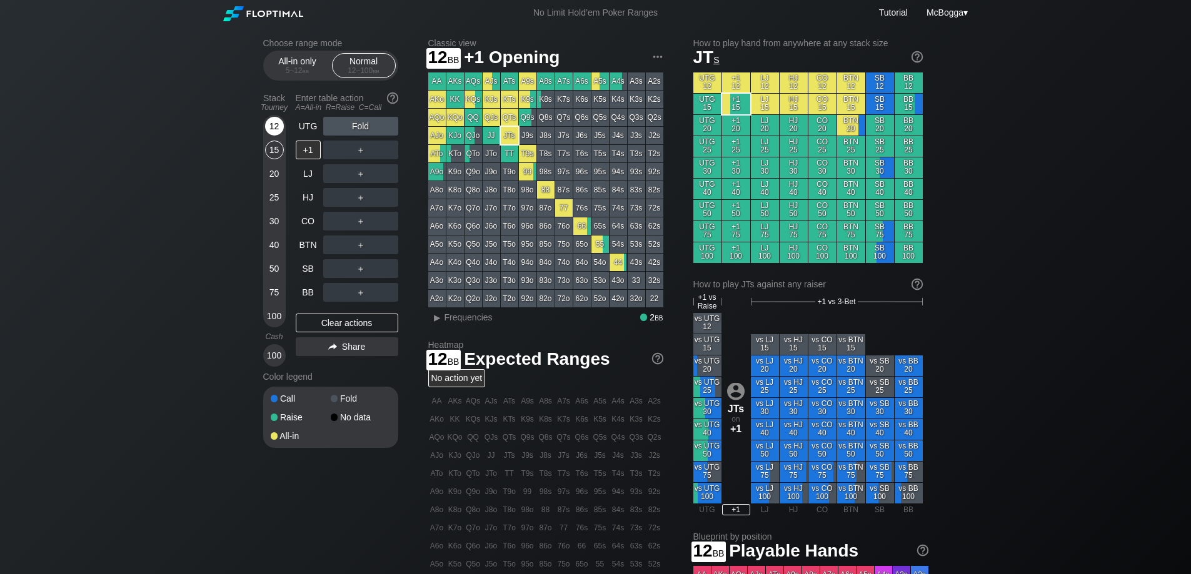
click at [271, 126] on div "12" at bounding box center [274, 126] width 19 height 19
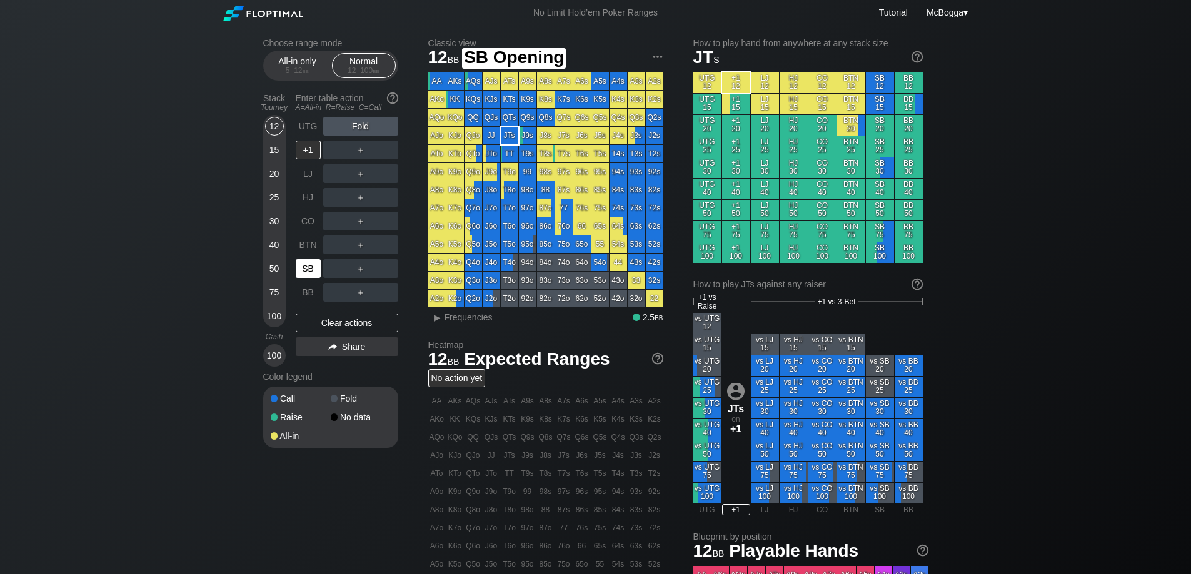
click at [307, 276] on div "SB" at bounding box center [308, 268] width 25 height 19
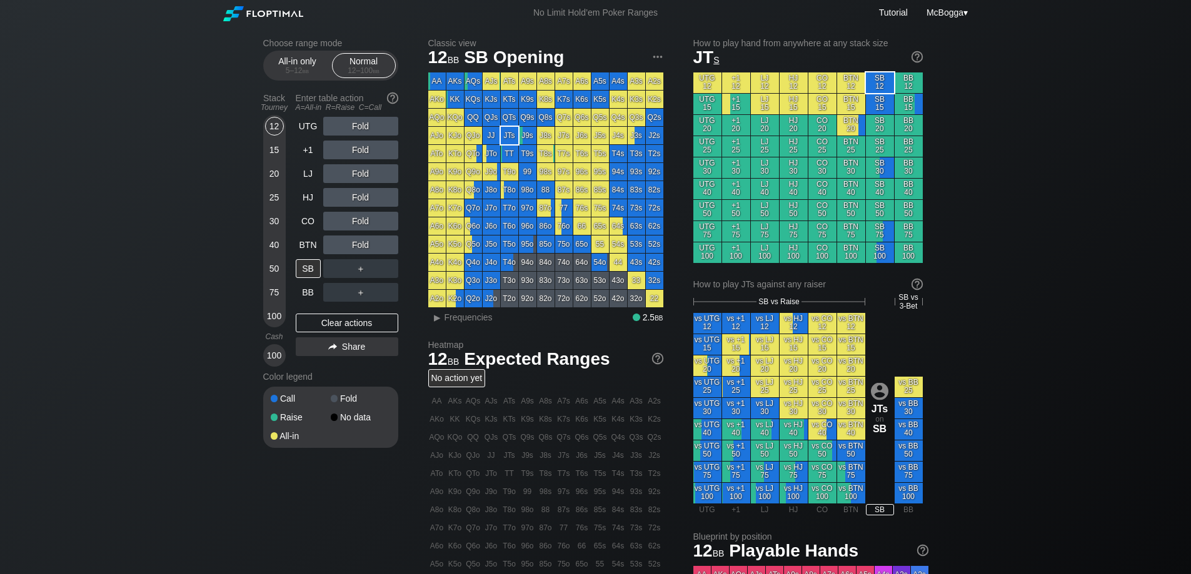
click at [339, 268] on div "＋" at bounding box center [360, 268] width 75 height 19
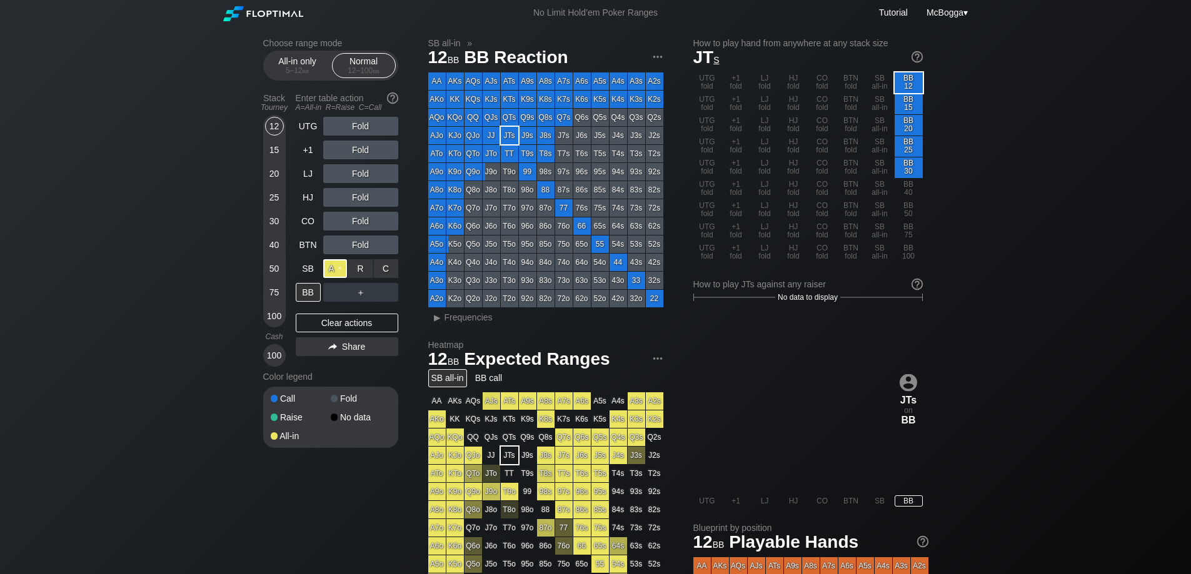
click at [338, 272] on div "A ✕" at bounding box center [335, 268] width 24 height 19
click at [311, 248] on div "BTN" at bounding box center [308, 245] width 25 height 19
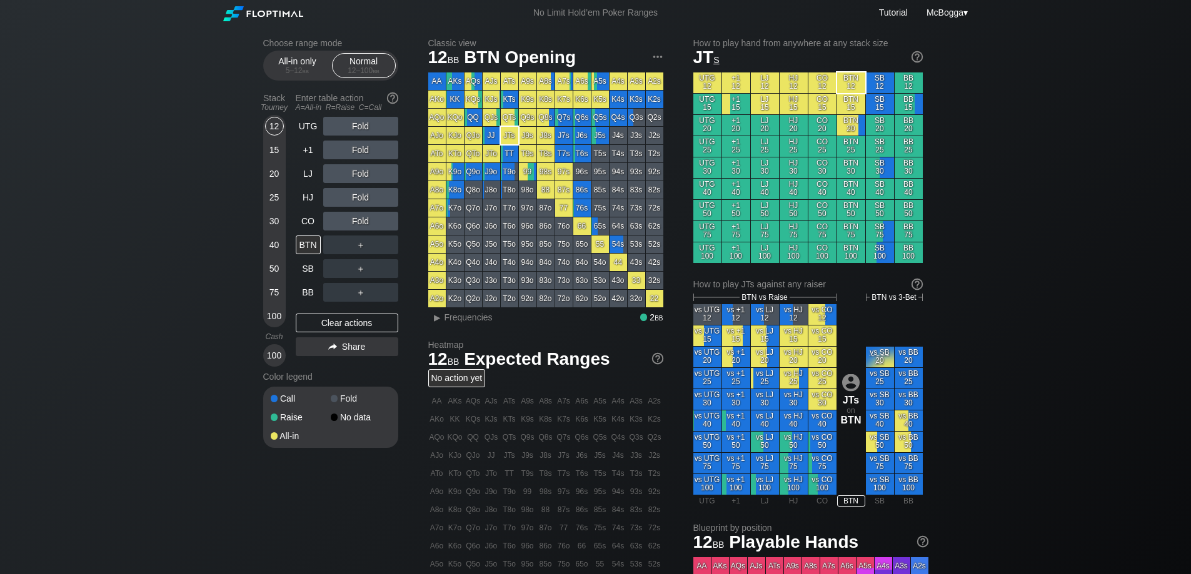
drag, startPoint x: 91, startPoint y: 46, endPoint x: 124, endPoint y: 46, distance: 33.1
click at [91, 46] on div "Choose range mode All-in only 5 – 12 bb Normal 12 – 100 bb Stack Tourney Enter …" at bounding box center [595, 425] width 1191 height 798
